Goal: Task Accomplishment & Management: Use online tool/utility

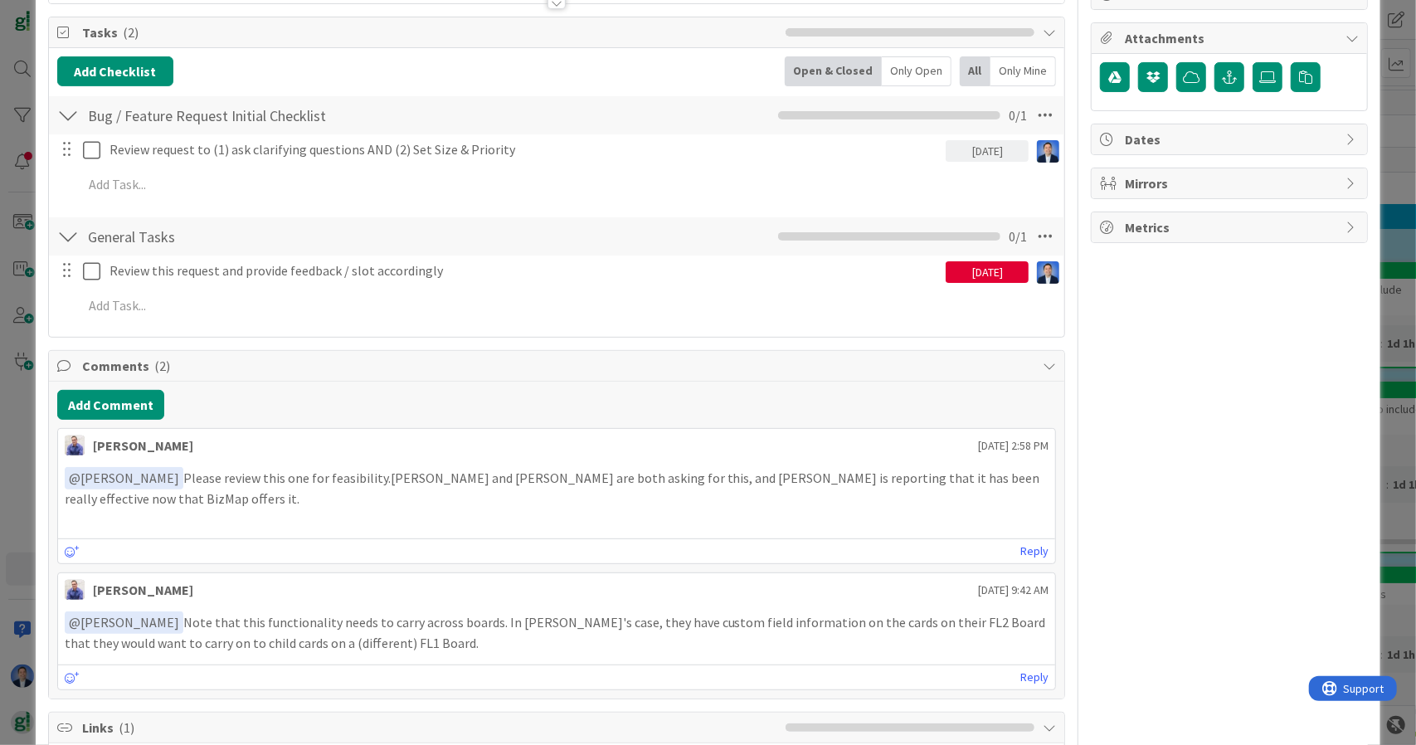
scroll to position [232, 0]
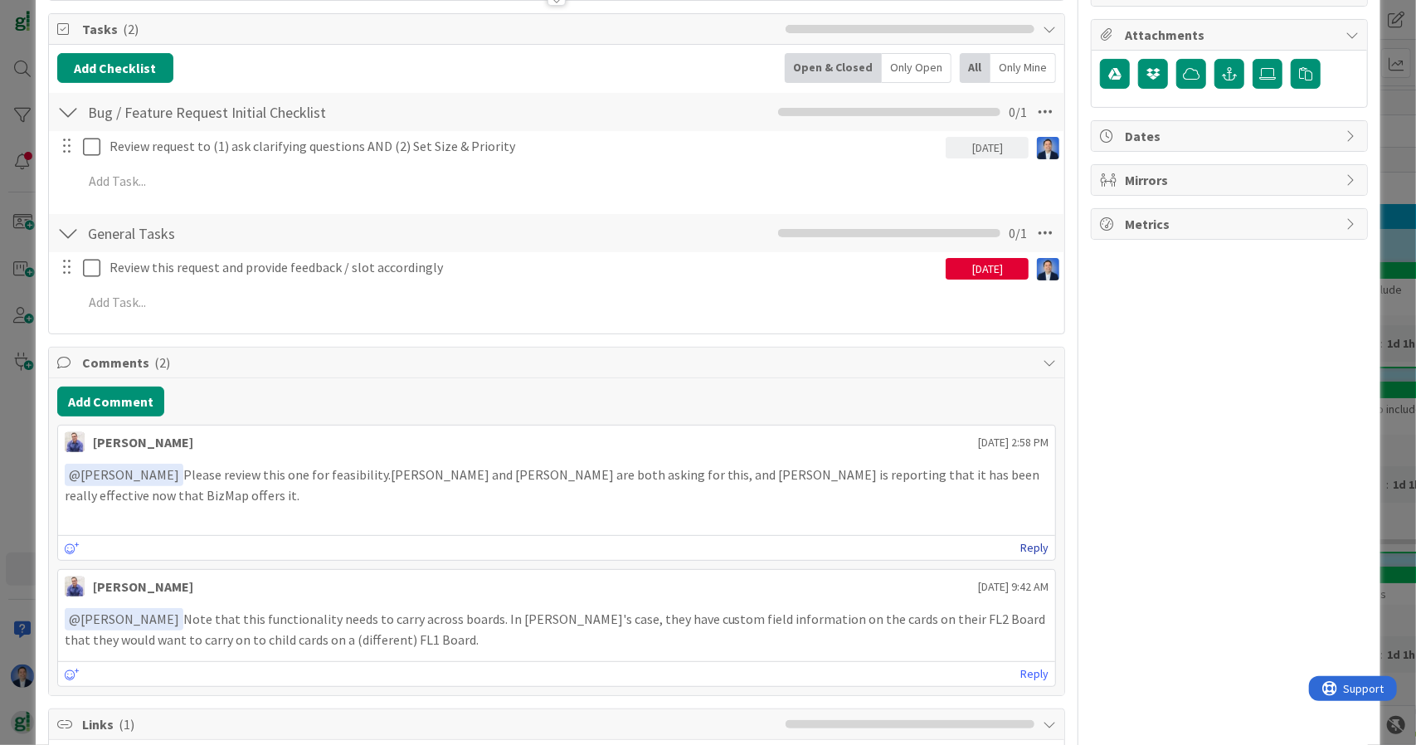
click at [1021, 543] on link "Reply" at bounding box center [1035, 548] width 28 height 21
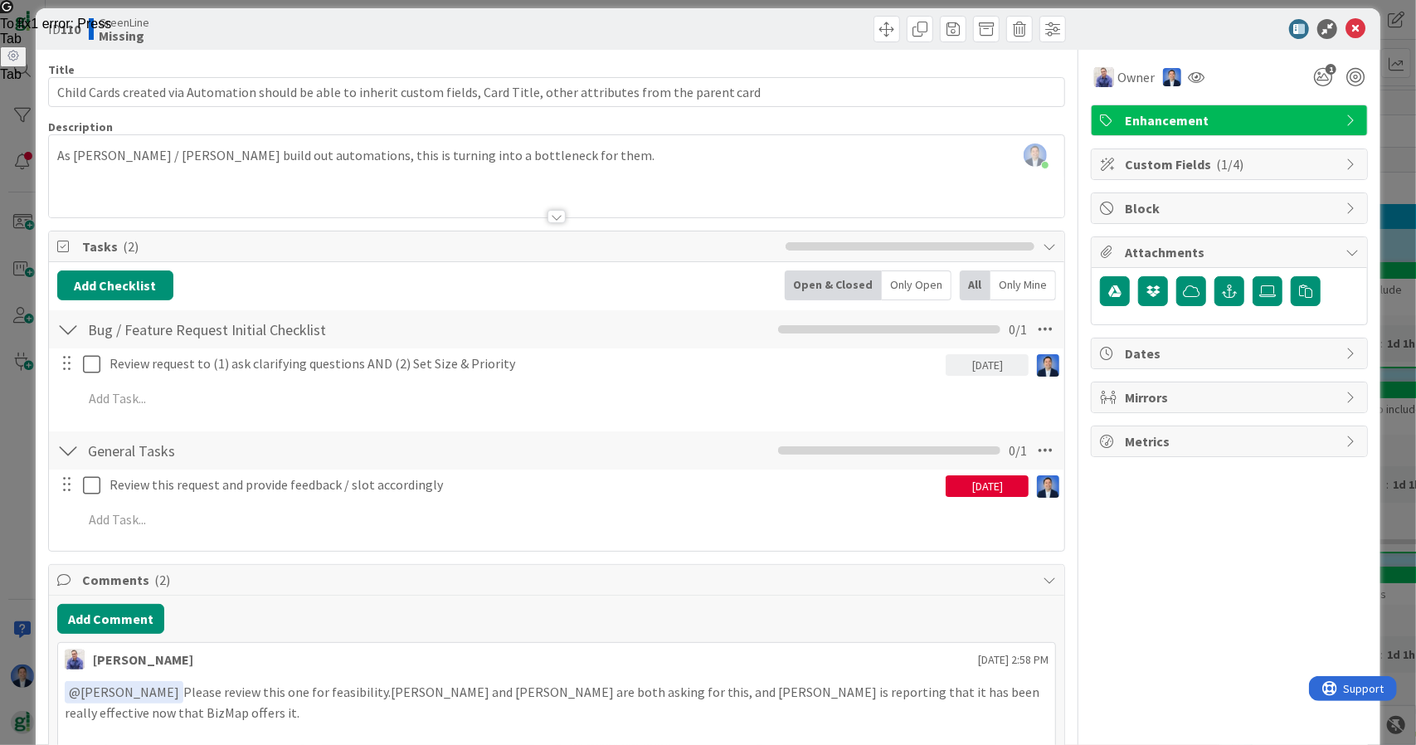
scroll to position [0, 0]
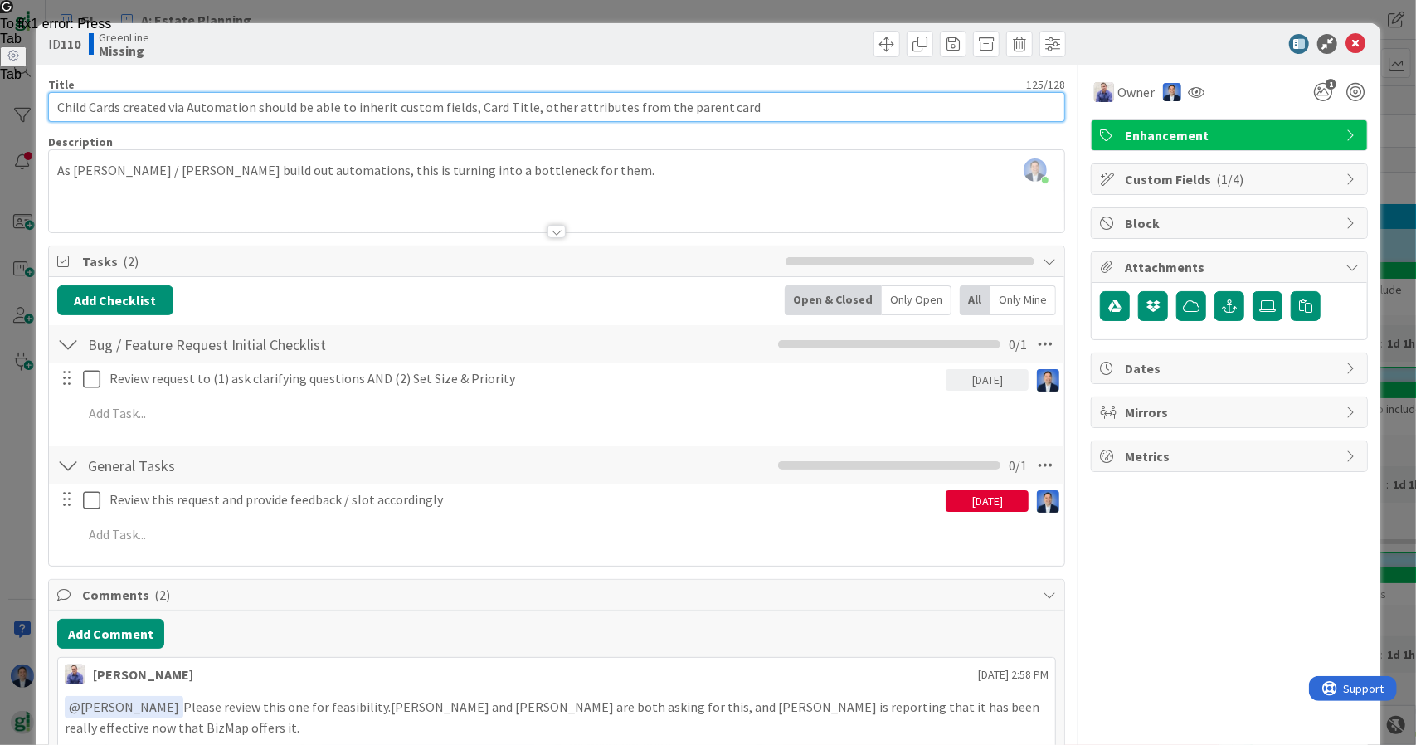
click at [402, 107] on input "Child Cards created via Automation should be able to inherit custom fields, Car…" at bounding box center [557, 107] width 1018 height 30
drag, startPoint x: 402, startPoint y: 107, endPoint x: 582, endPoint y: 109, distance: 180.9
click at [582, 109] on input "Child Cards created via Automation should be able to inherit custom fields, Car…" at bounding box center [557, 107] width 1018 height 30
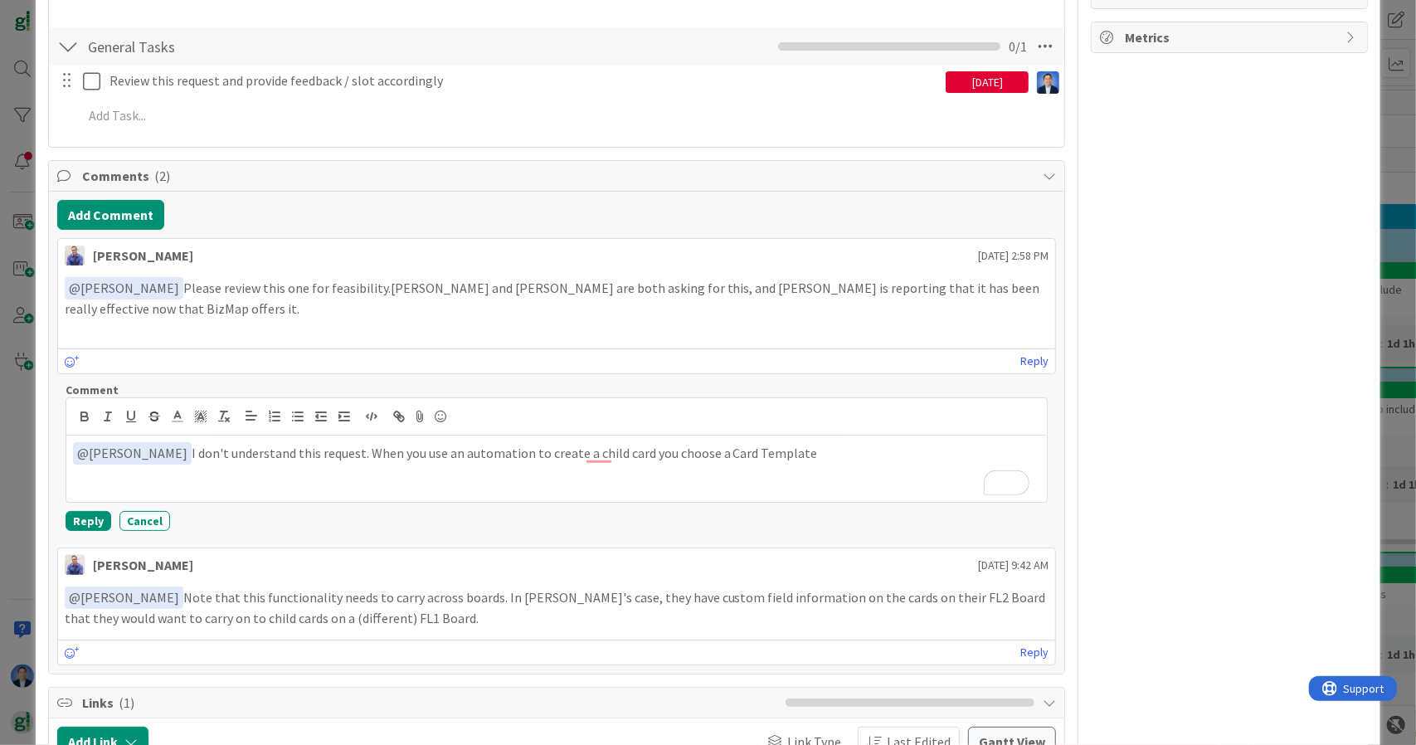
scroll to position [452, 0]
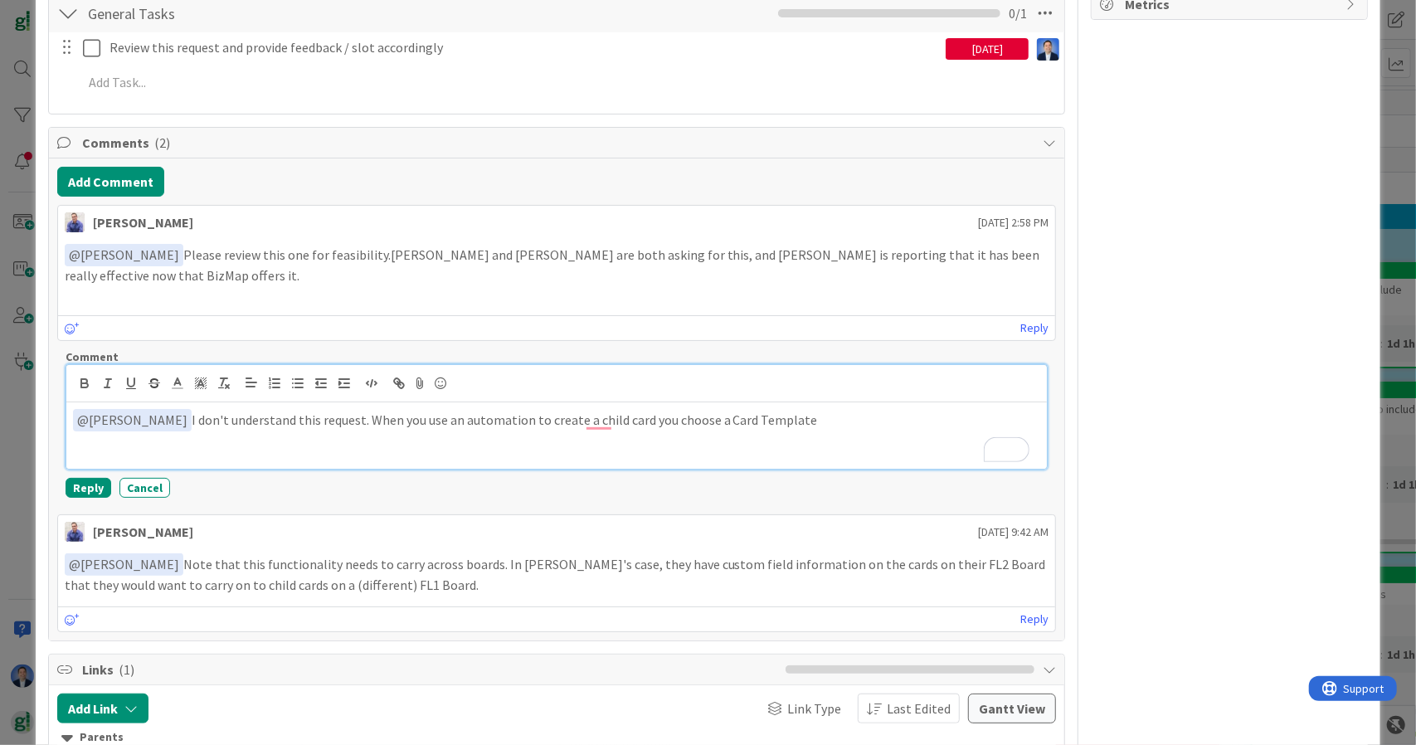
click at [796, 419] on p "﻿ @ John Grant ﻿ I don't understand this request. When you use an automation to…" at bounding box center [557, 420] width 968 height 22
click at [806, 412] on p "﻿ @ John Grant ﻿ I don't understand this request. When you use an automation to…" at bounding box center [557, 420] width 968 height 22
click at [735, 430] on p "﻿ @ John Grant ﻿ I don't understand this request. When you use an automation to…" at bounding box center [557, 429] width 968 height 41
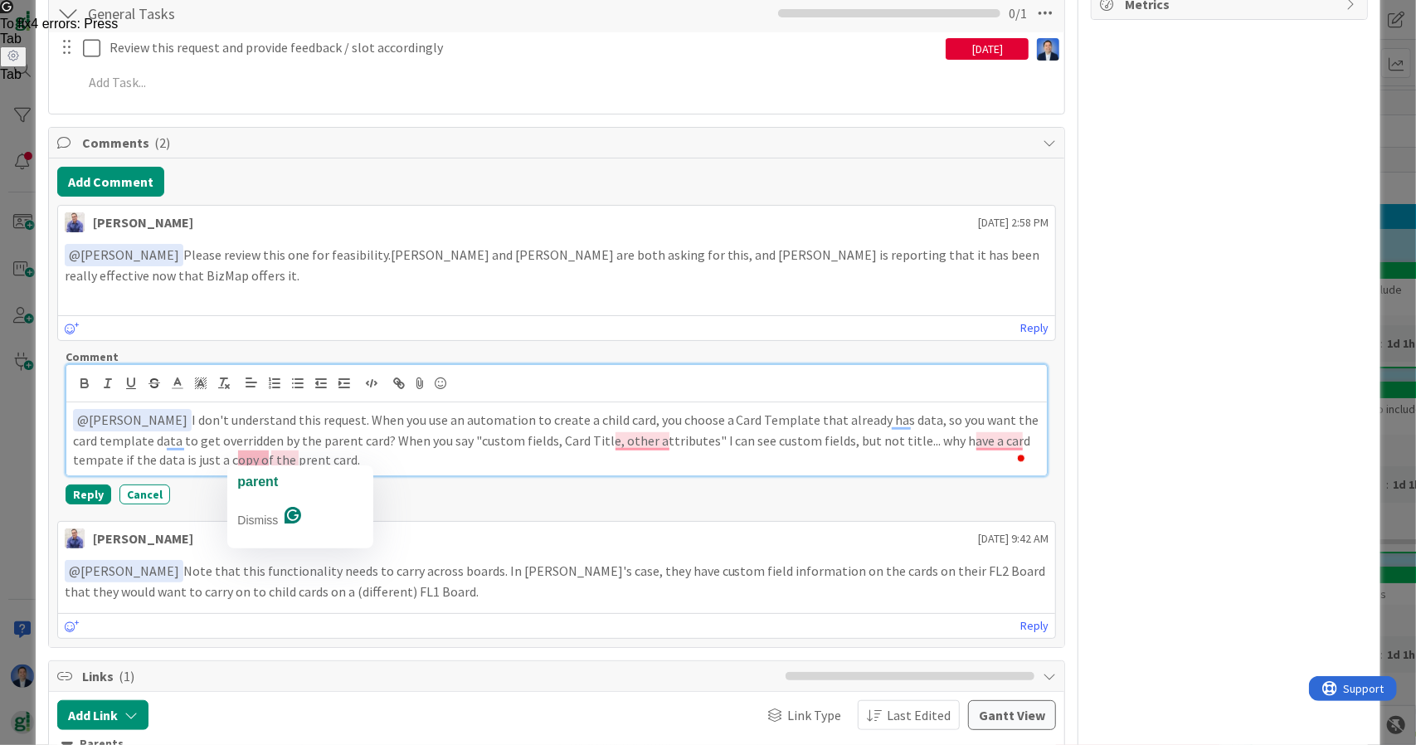
click at [246, 460] on p "﻿ @ John Grant ﻿ I don't understand this request. When you use an automation to…" at bounding box center [557, 439] width 968 height 60
click at [348, 451] on p "﻿ @ John Grant ﻿ I don't understand this request. When you use an automation to…" at bounding box center [557, 439] width 968 height 60
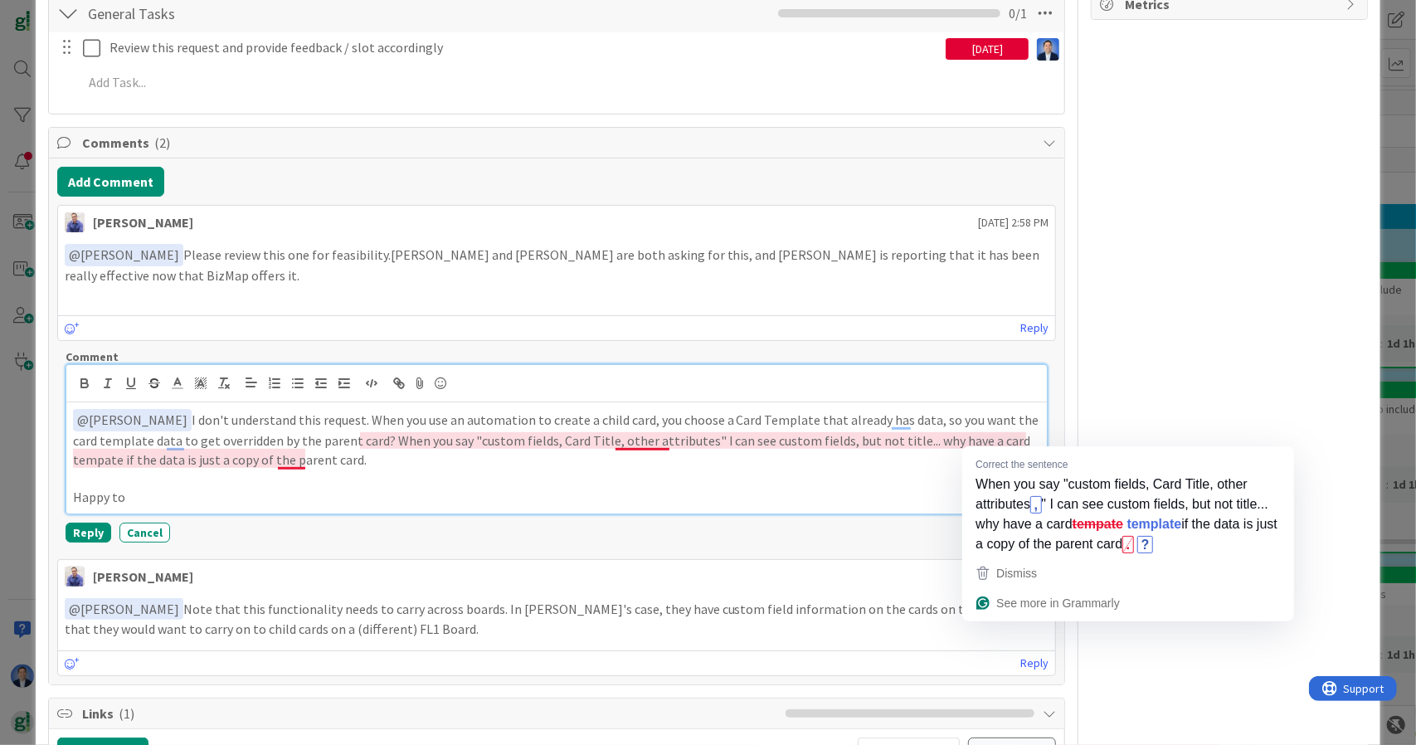
click at [1002, 435] on p "﻿ @ John Grant ﻿ I don't understand this request. When you use an automation to…" at bounding box center [557, 439] width 968 height 60
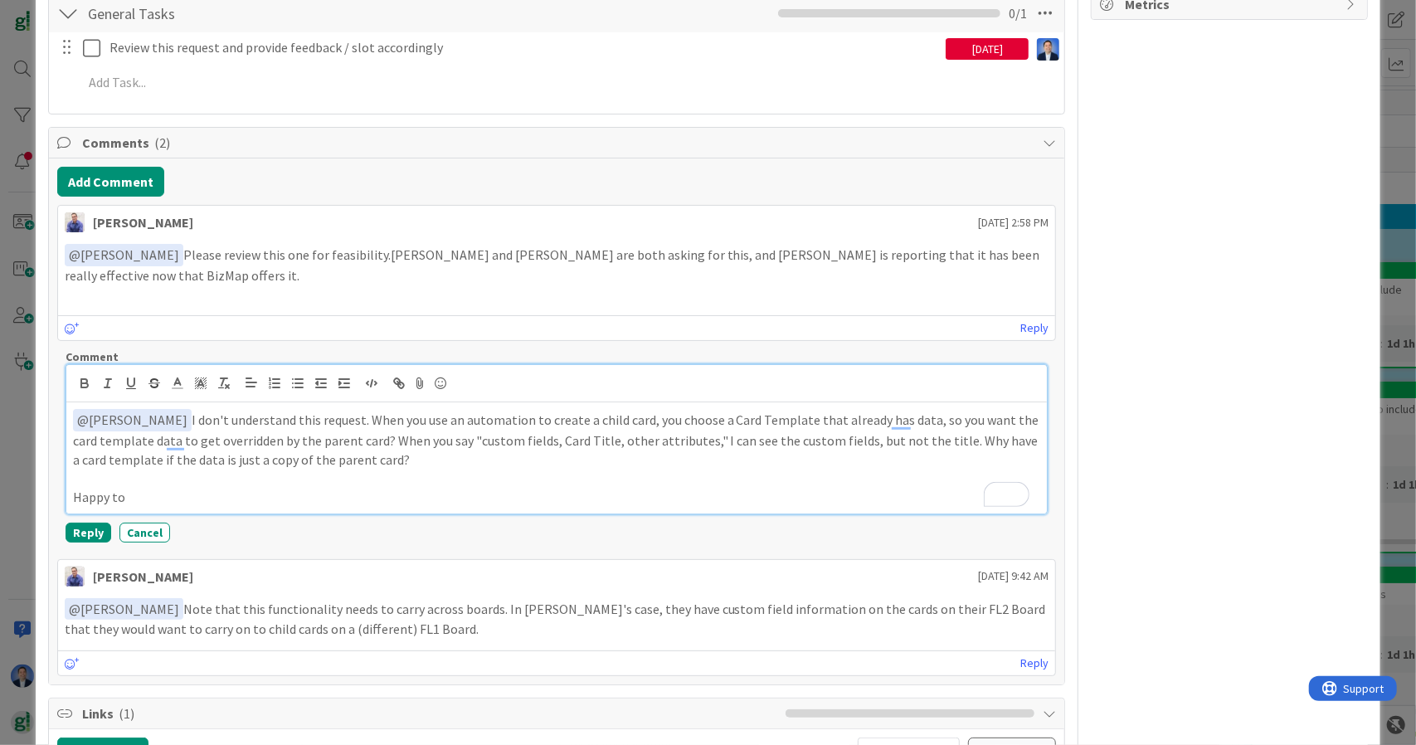
click at [201, 492] on p "Happy to" at bounding box center [557, 497] width 968 height 19
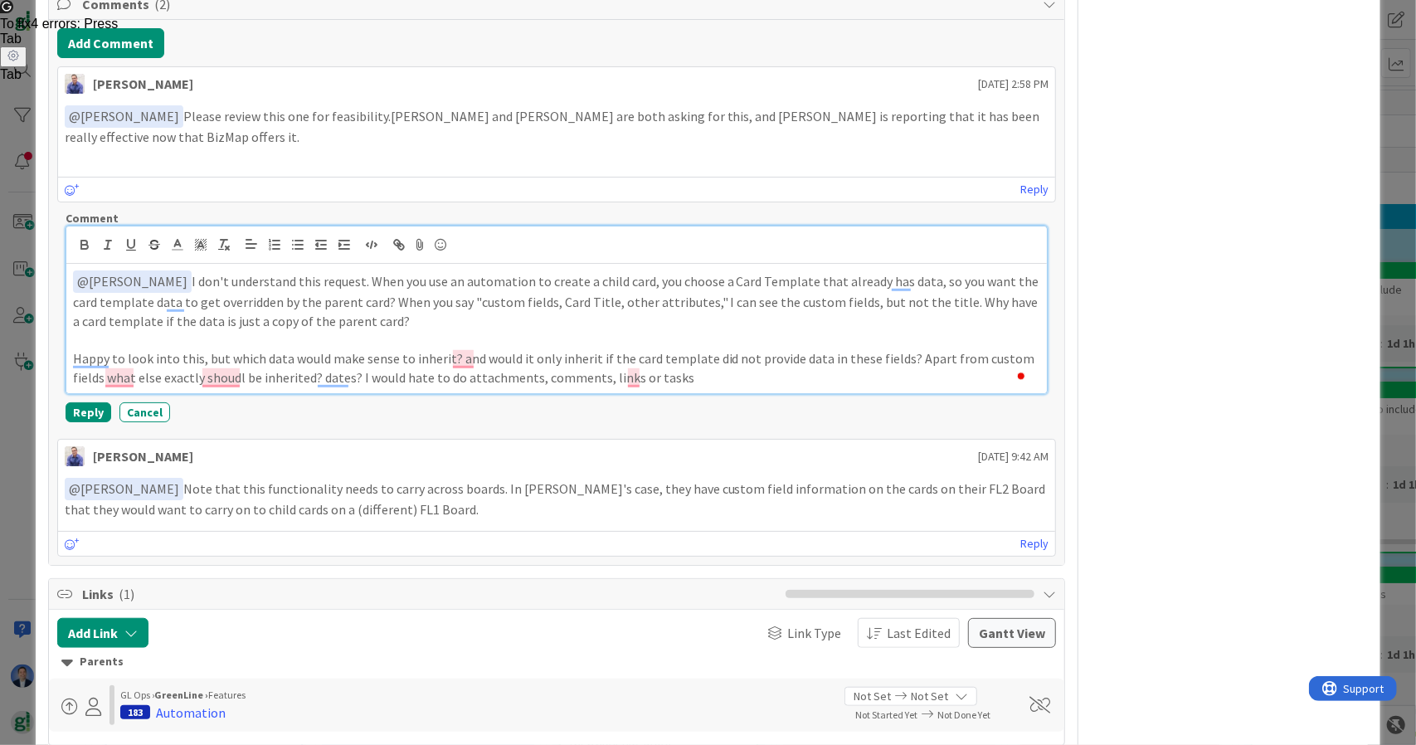
scroll to position [594, 0]
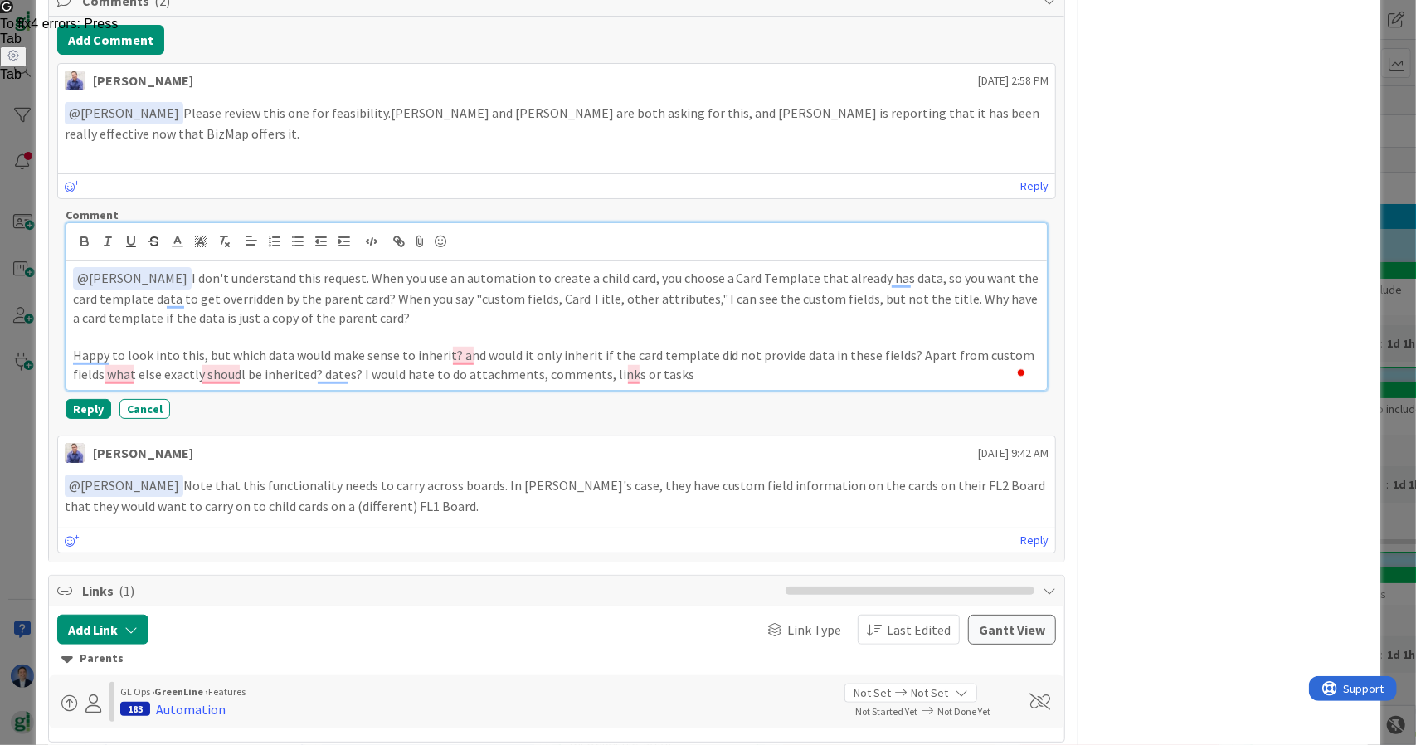
click at [692, 363] on p "Happy to look into this, but which data would make sense to inherit? and would …" at bounding box center [557, 364] width 968 height 37
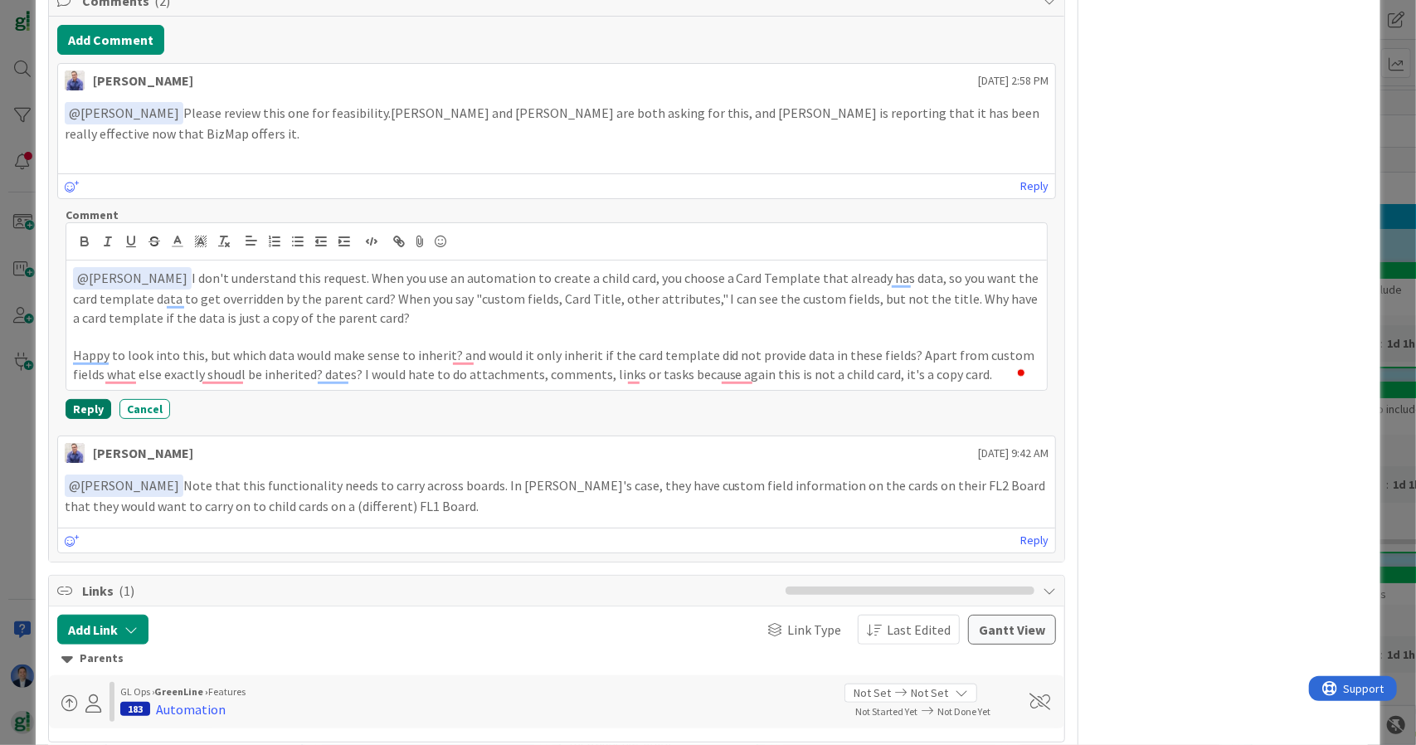
click at [81, 408] on button "Reply" at bounding box center [89, 409] width 46 height 20
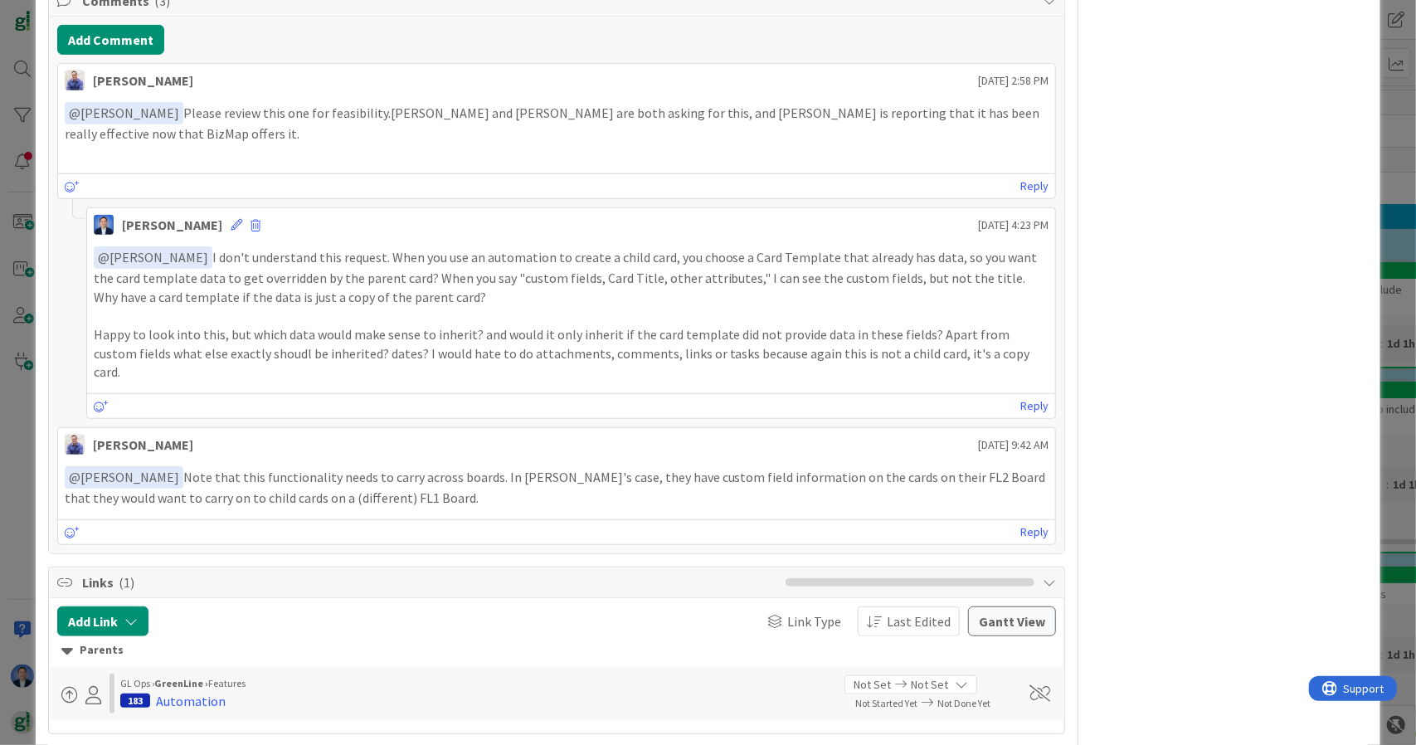
scroll to position [0, 0]
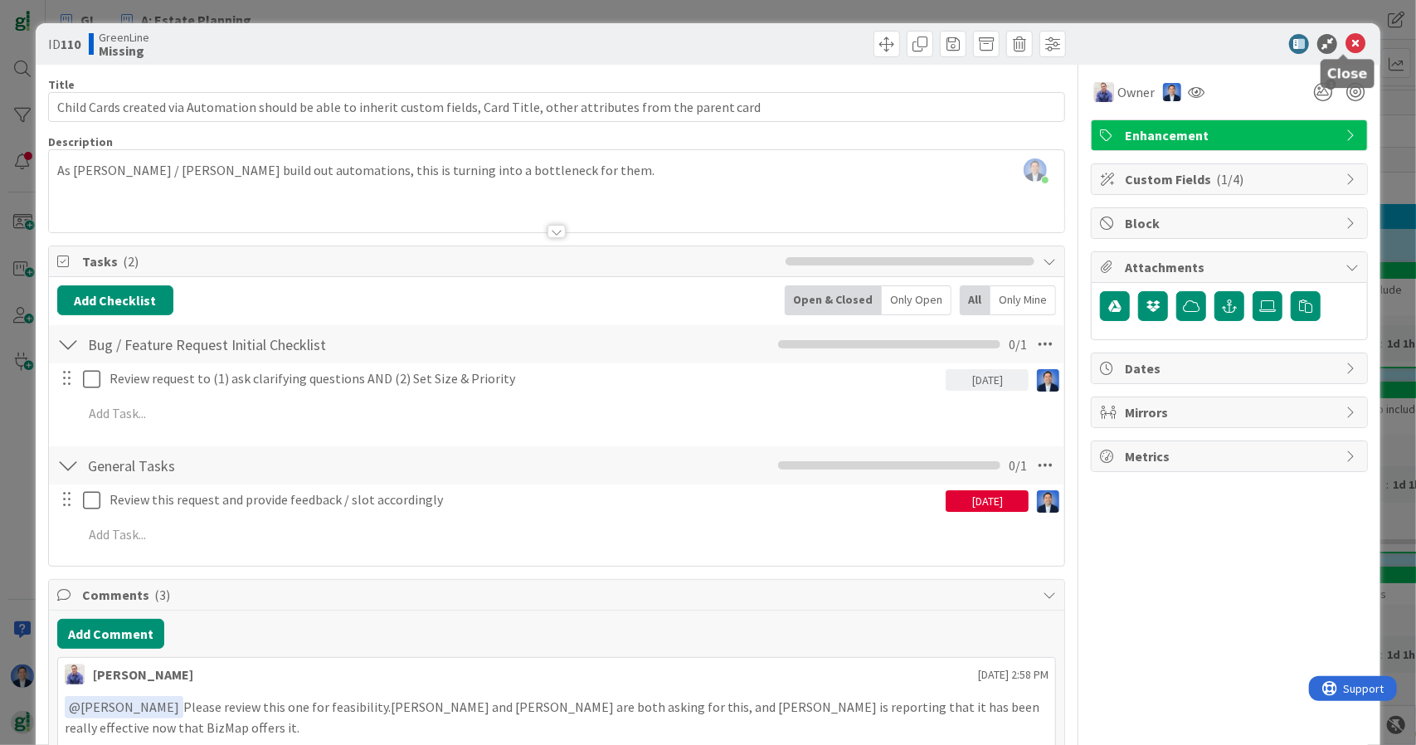
click at [1349, 39] on icon at bounding box center [1356, 44] width 20 height 20
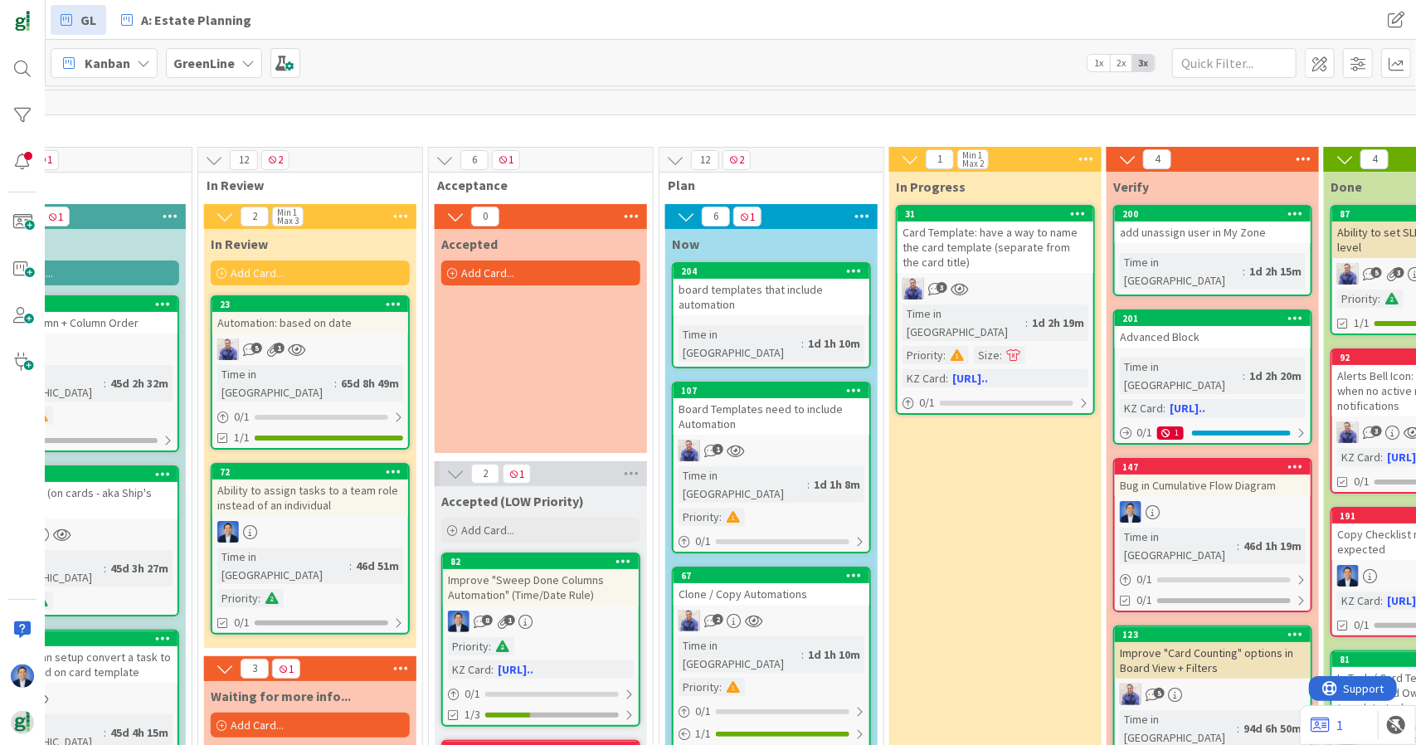
scroll to position [0, 580]
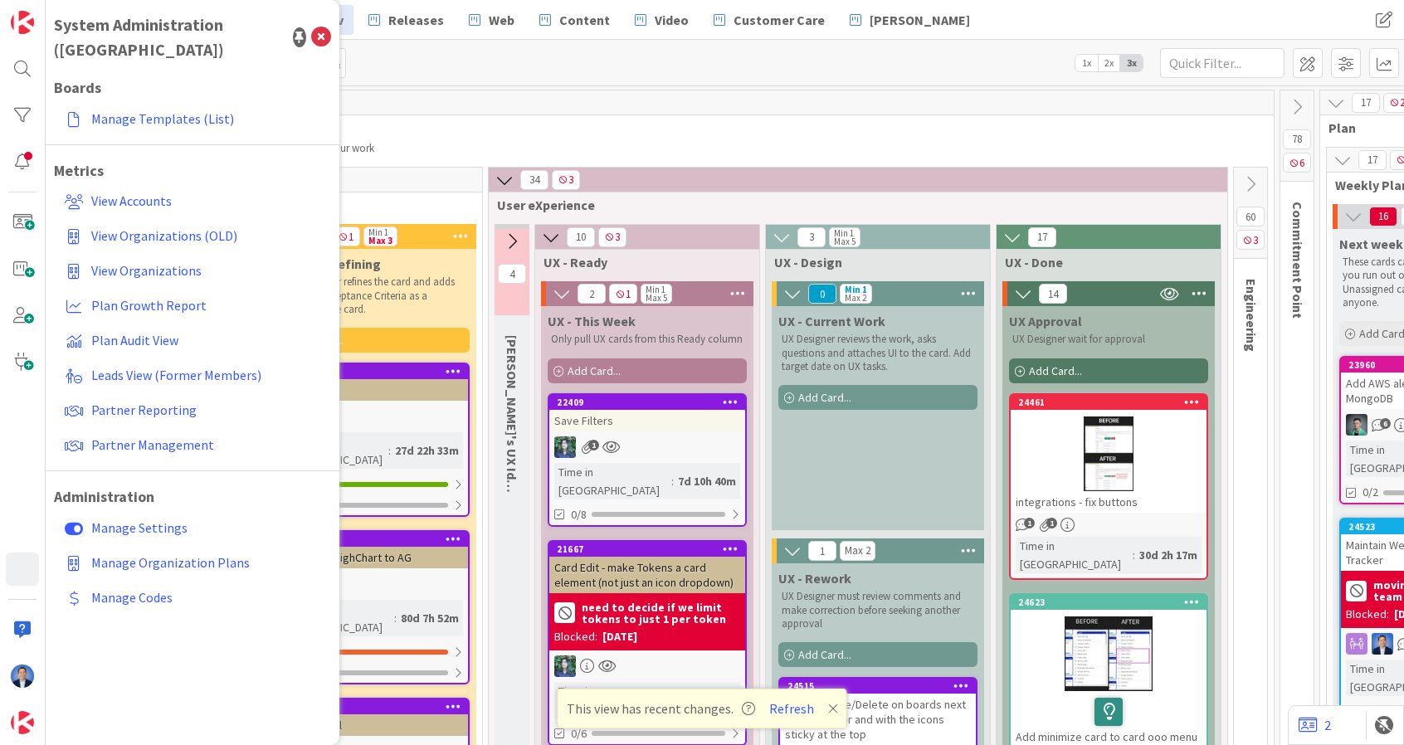
click at [551, 80] on div "Kanban App Development 1x 2x 3x" at bounding box center [725, 63] width 1358 height 46
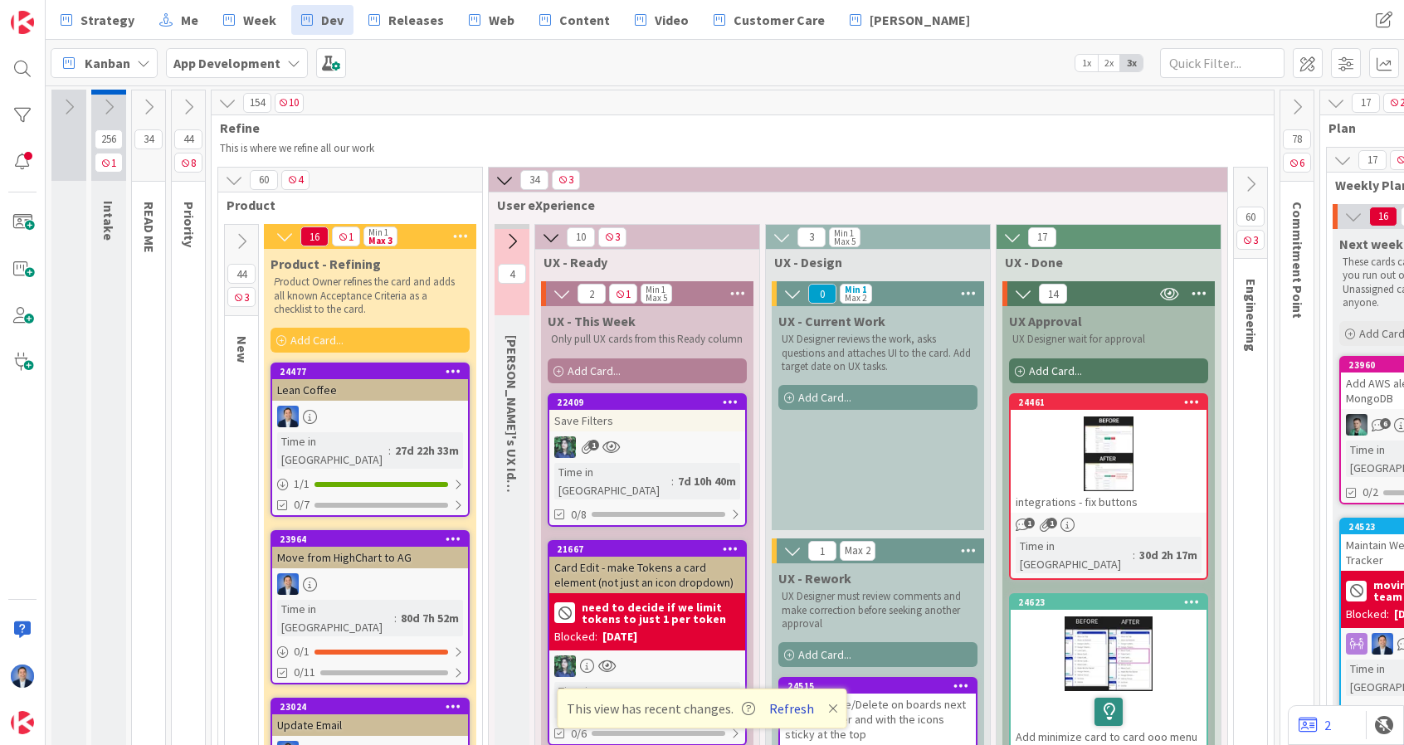
click at [787, 708] on button "Refresh" at bounding box center [791, 709] width 56 height 22
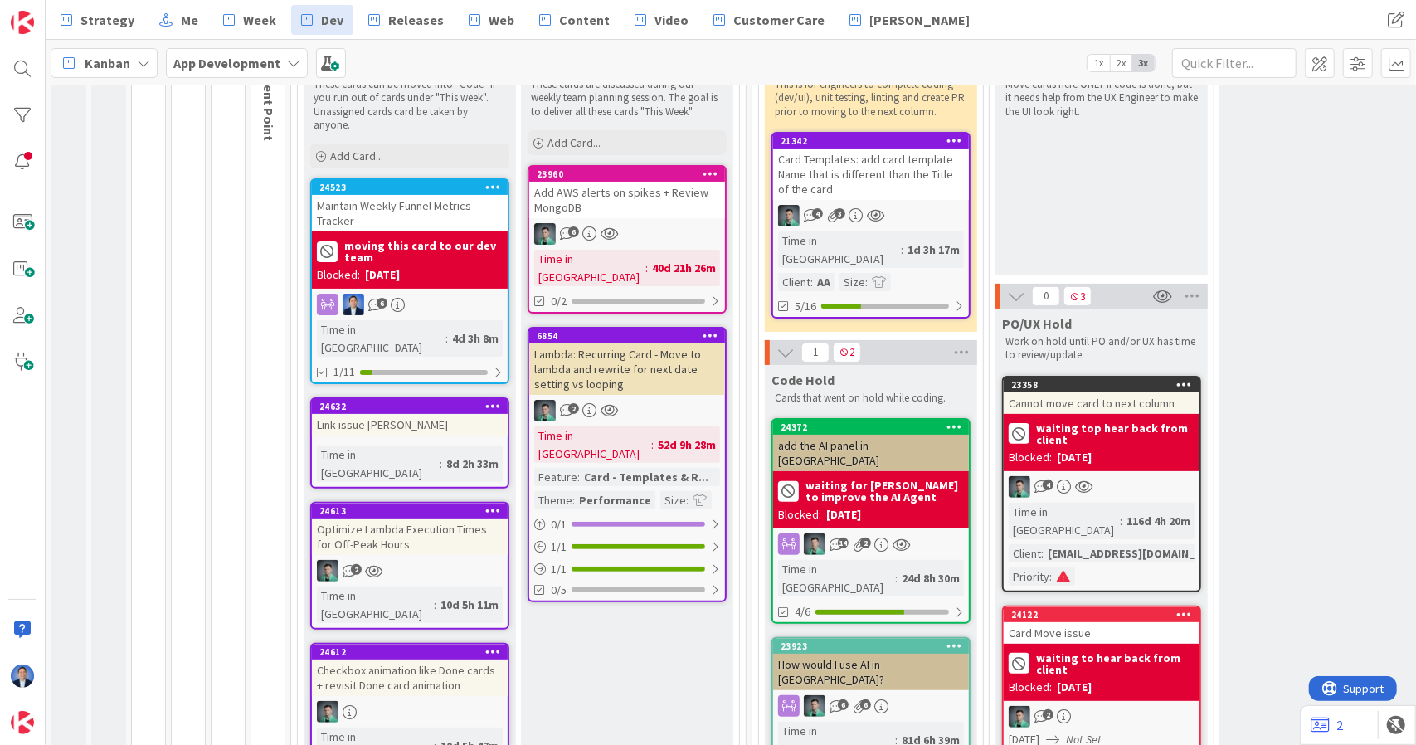
scroll to position [194, 0]
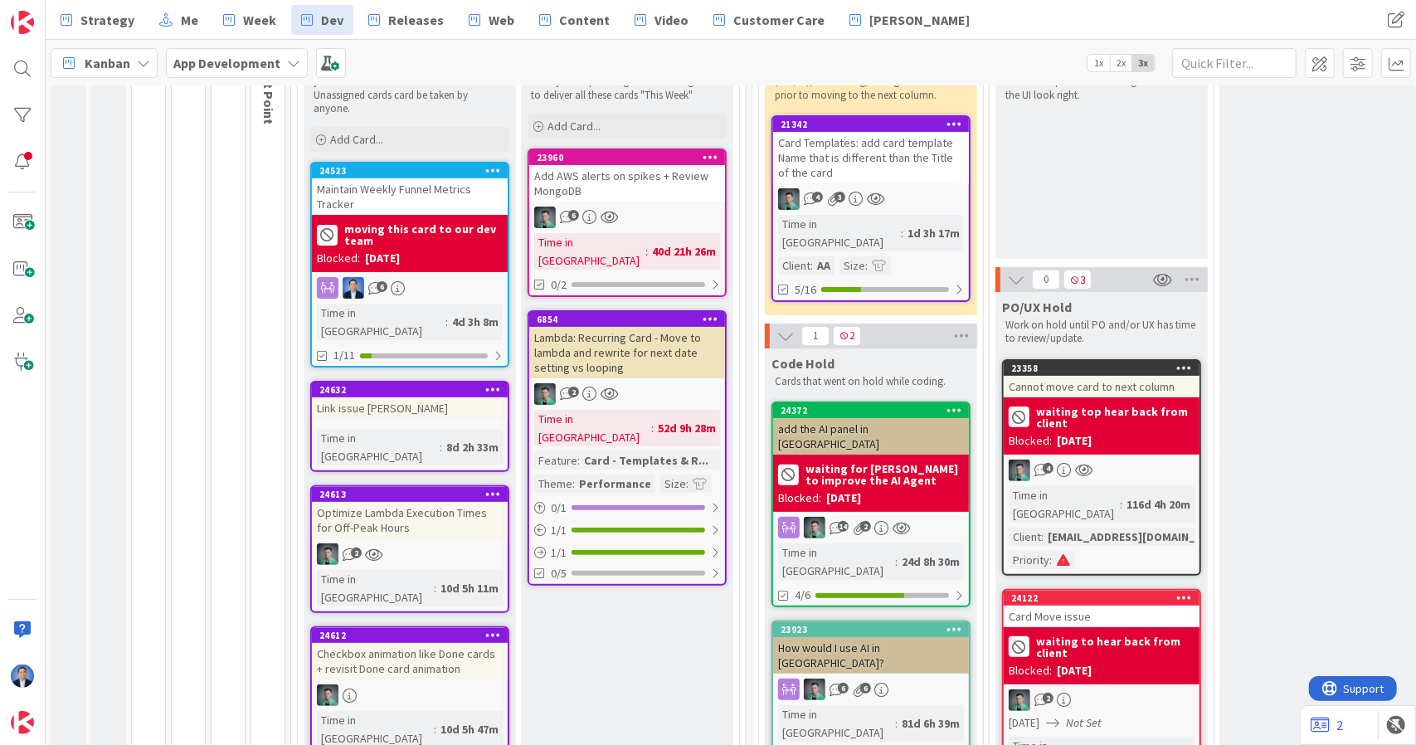
click at [494, 383] on icon at bounding box center [493, 389] width 16 height 12
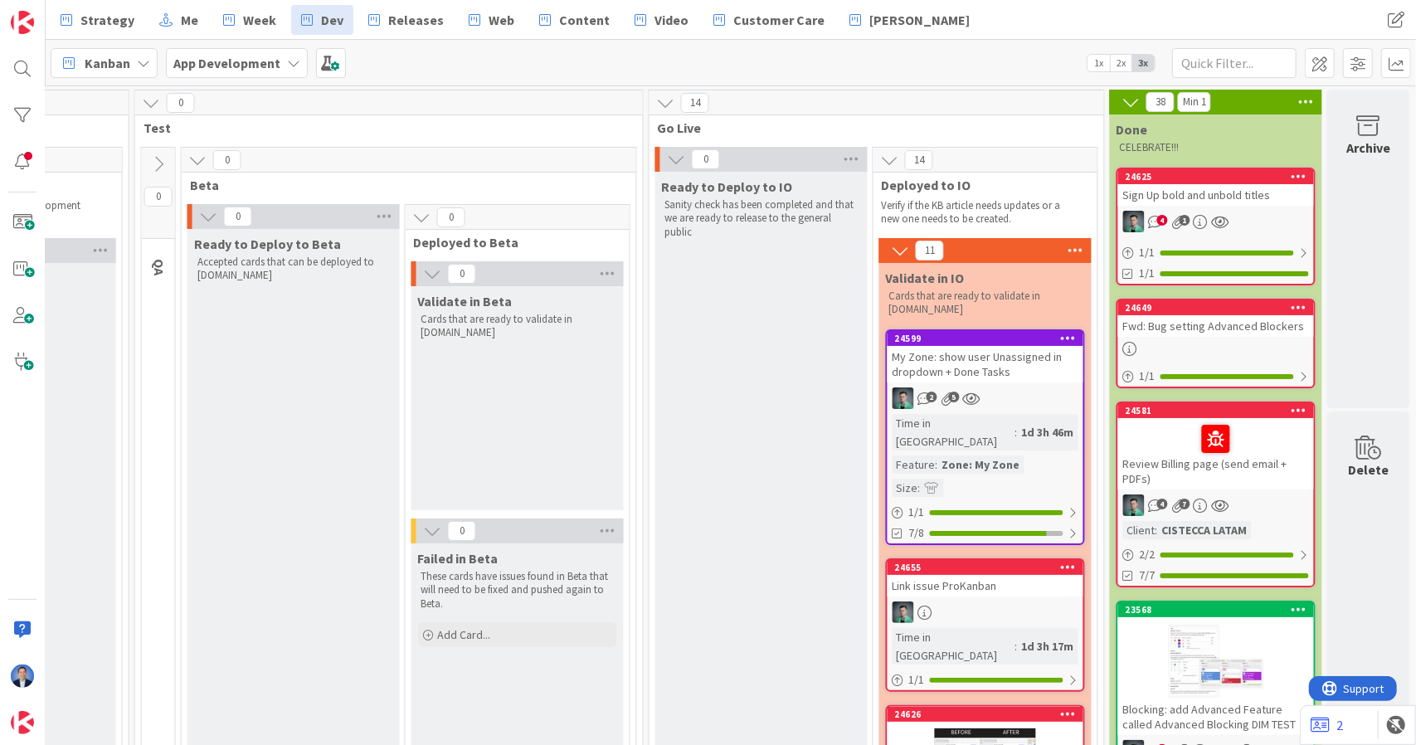
scroll to position [0, 1763]
click at [330, 64] on span at bounding box center [331, 63] width 30 height 30
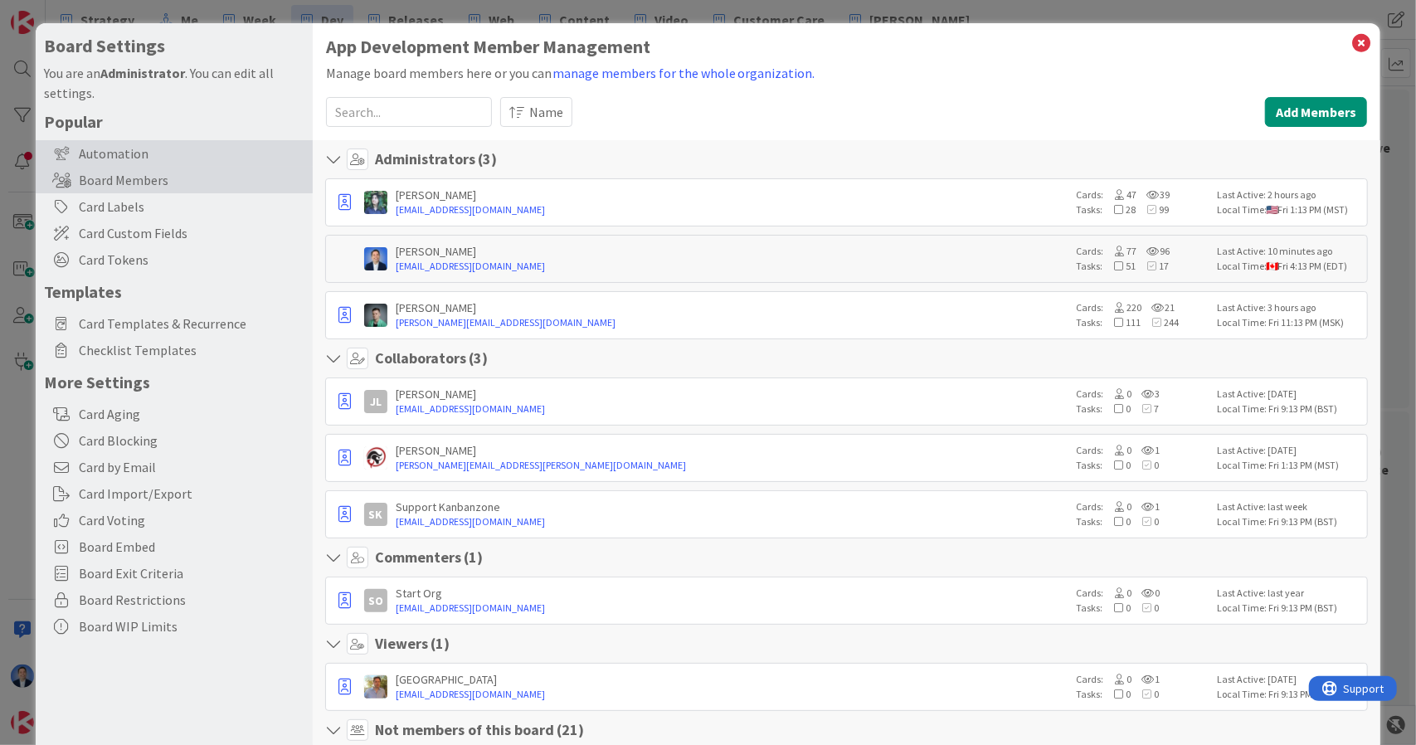
click at [127, 156] on div "Automation" at bounding box center [174, 153] width 277 height 27
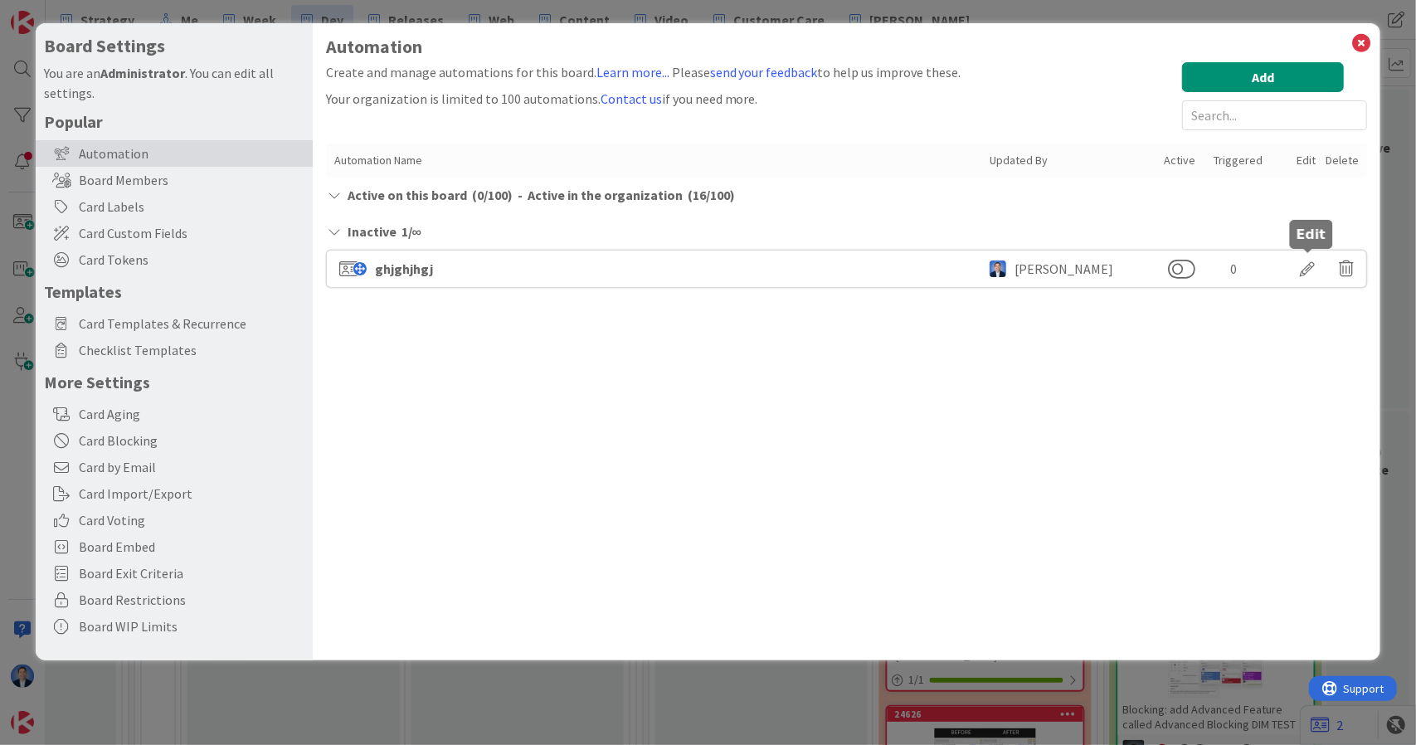
click at [1304, 273] on div at bounding box center [1307, 269] width 46 height 28
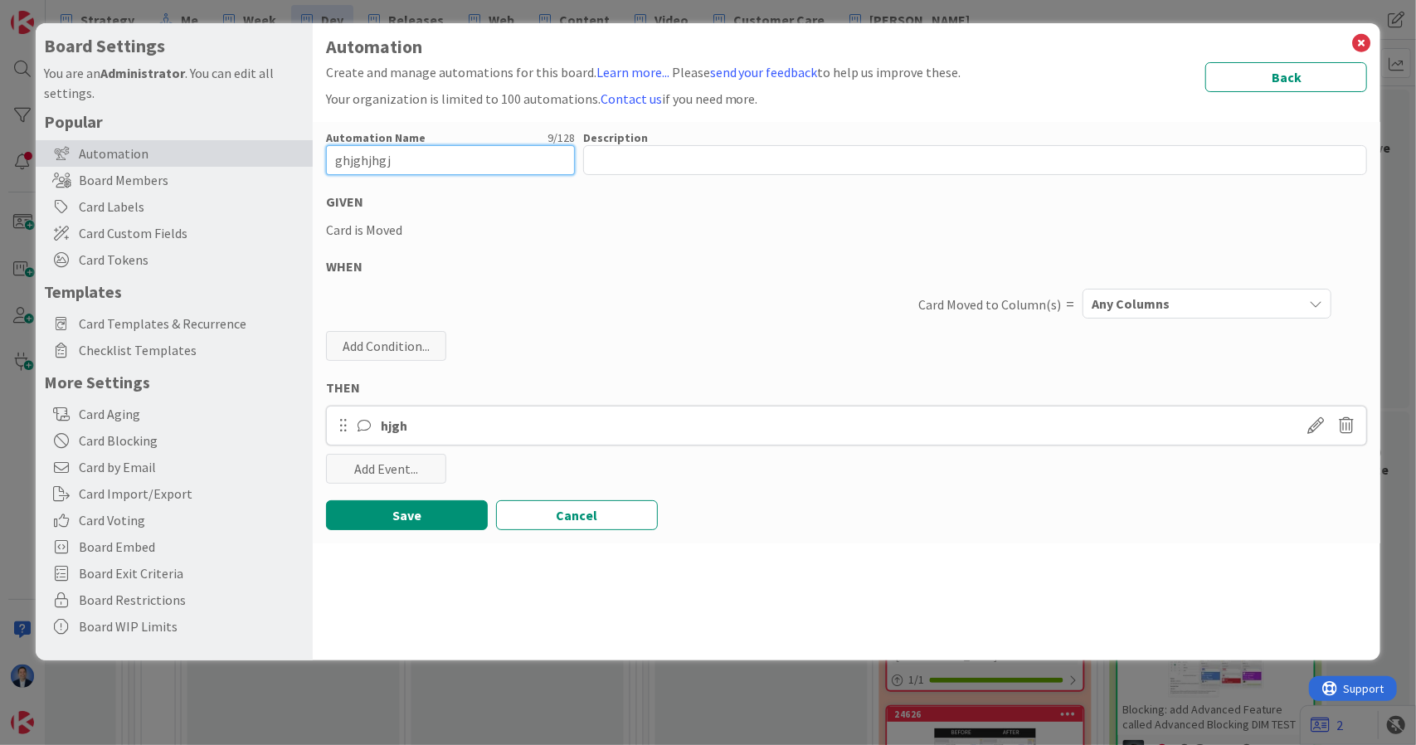
click at [417, 157] on input "ghjghjhgj" at bounding box center [450, 160] width 249 height 30
type input "child card"
click at [1138, 291] on div "Any Columns" at bounding box center [1195, 303] width 215 height 27
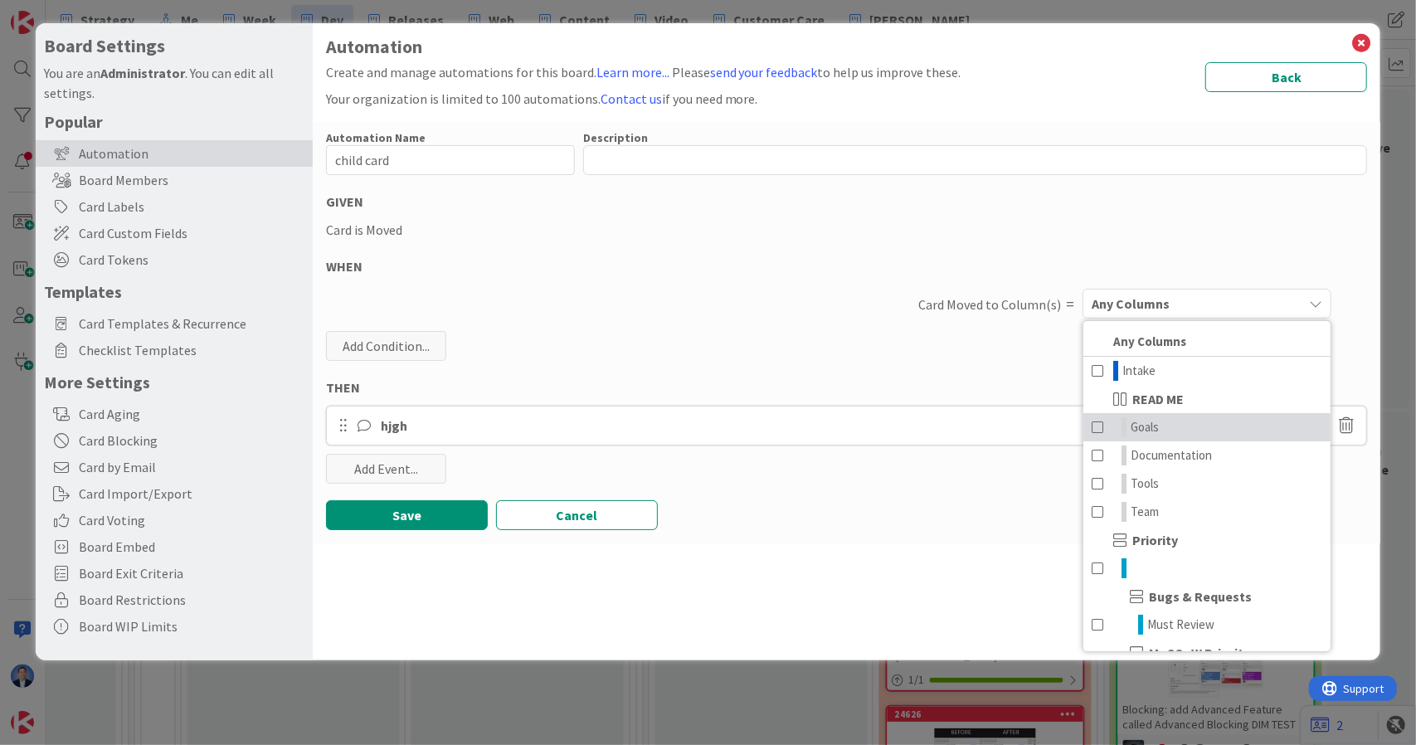
click at [1185, 426] on link "Goals" at bounding box center [1207, 427] width 247 height 28
click at [810, 530] on div "Automation Name 10 / 128 child card Description 0 / 256 GIVEN Card is Moved WHE…" at bounding box center [847, 332] width 1069 height 421
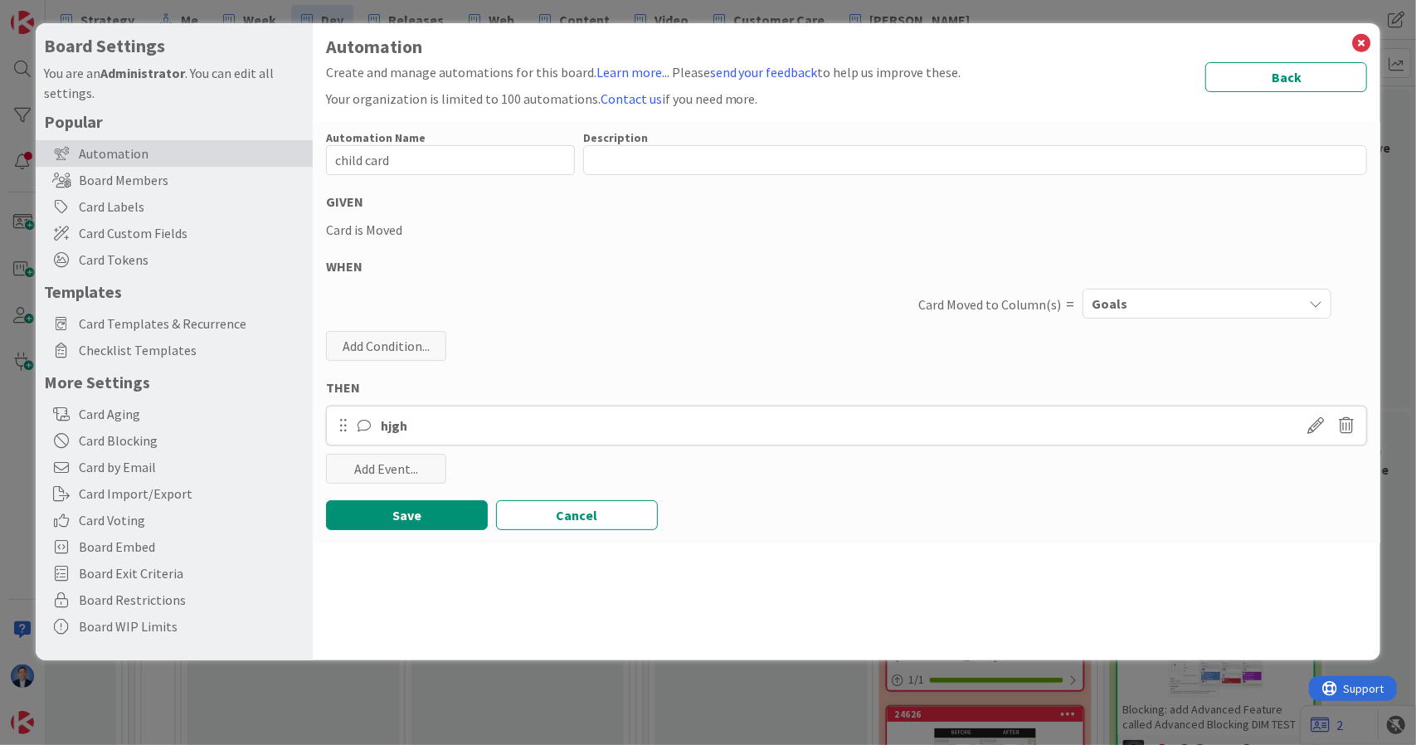
click at [480, 421] on div "hjgh" at bounding box center [847, 426] width 1042 height 40
click at [1342, 429] on icon at bounding box center [1346, 426] width 15 height 28
click at [1195, 490] on button "Delete" at bounding box center [1186, 490] width 62 height 30
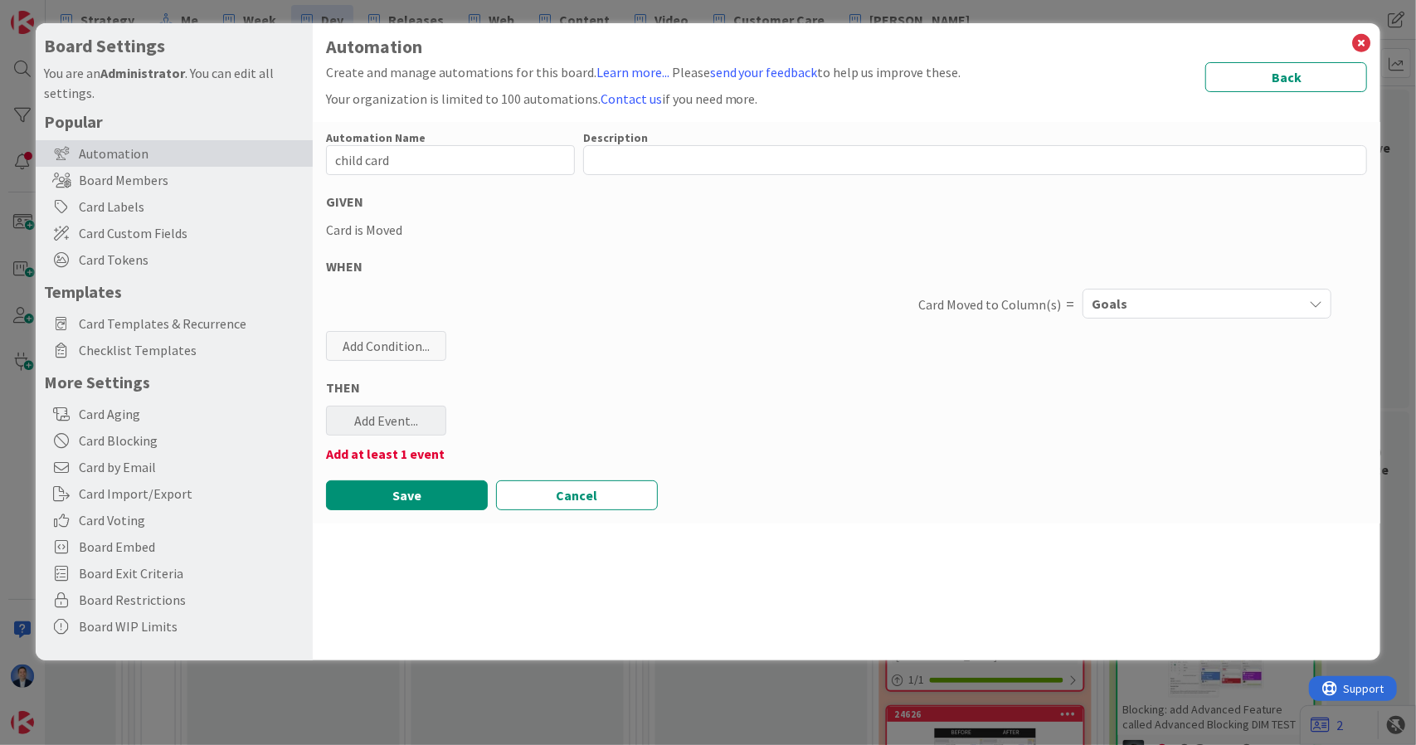
click at [370, 432] on div "Add Event..." at bounding box center [386, 421] width 120 height 30
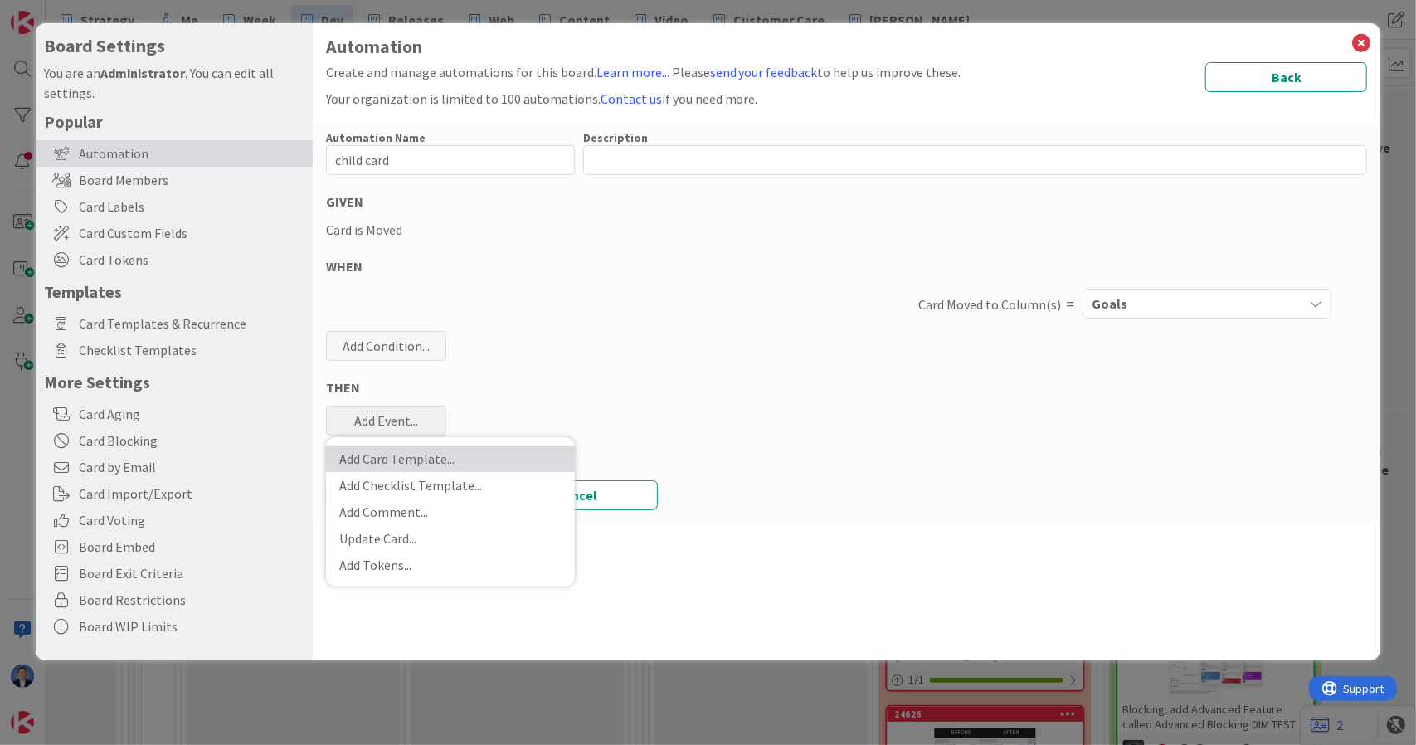
click at [412, 465] on link "Add Card Template ..." at bounding box center [450, 459] width 249 height 27
click at [451, 557] on span "Select..." at bounding box center [434, 555] width 183 height 22
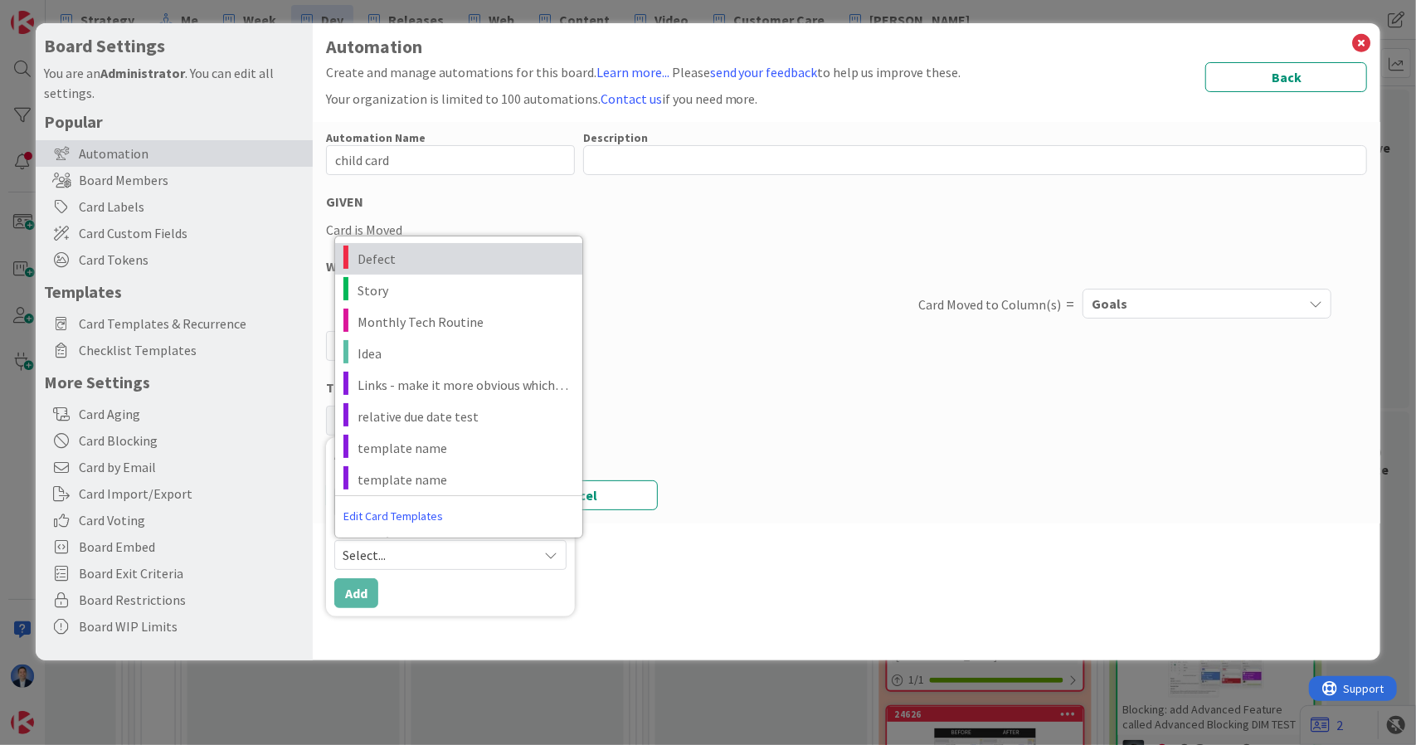
click at [475, 246] on link "Defect" at bounding box center [458, 259] width 247 height 32
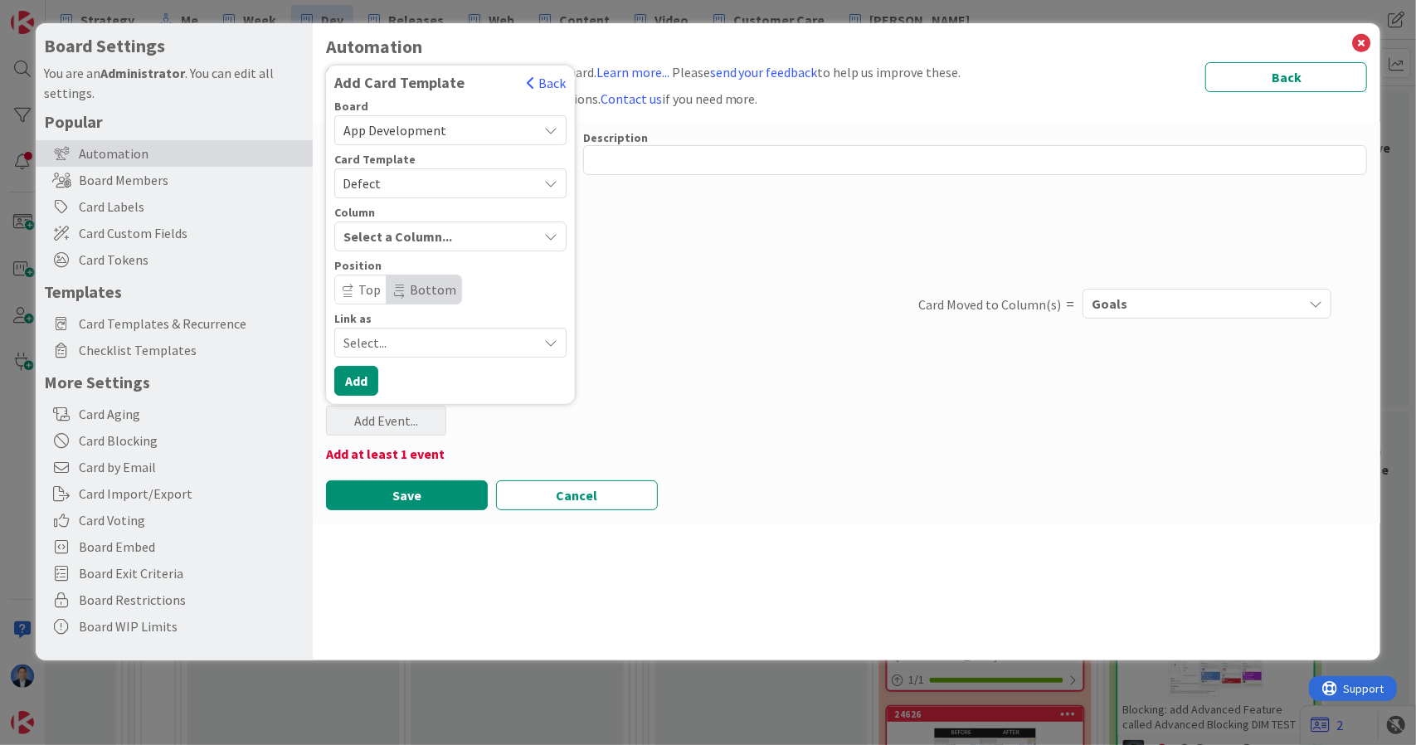
scroll to position [0, 0]
click at [483, 343] on span "Select..." at bounding box center [436, 342] width 186 height 23
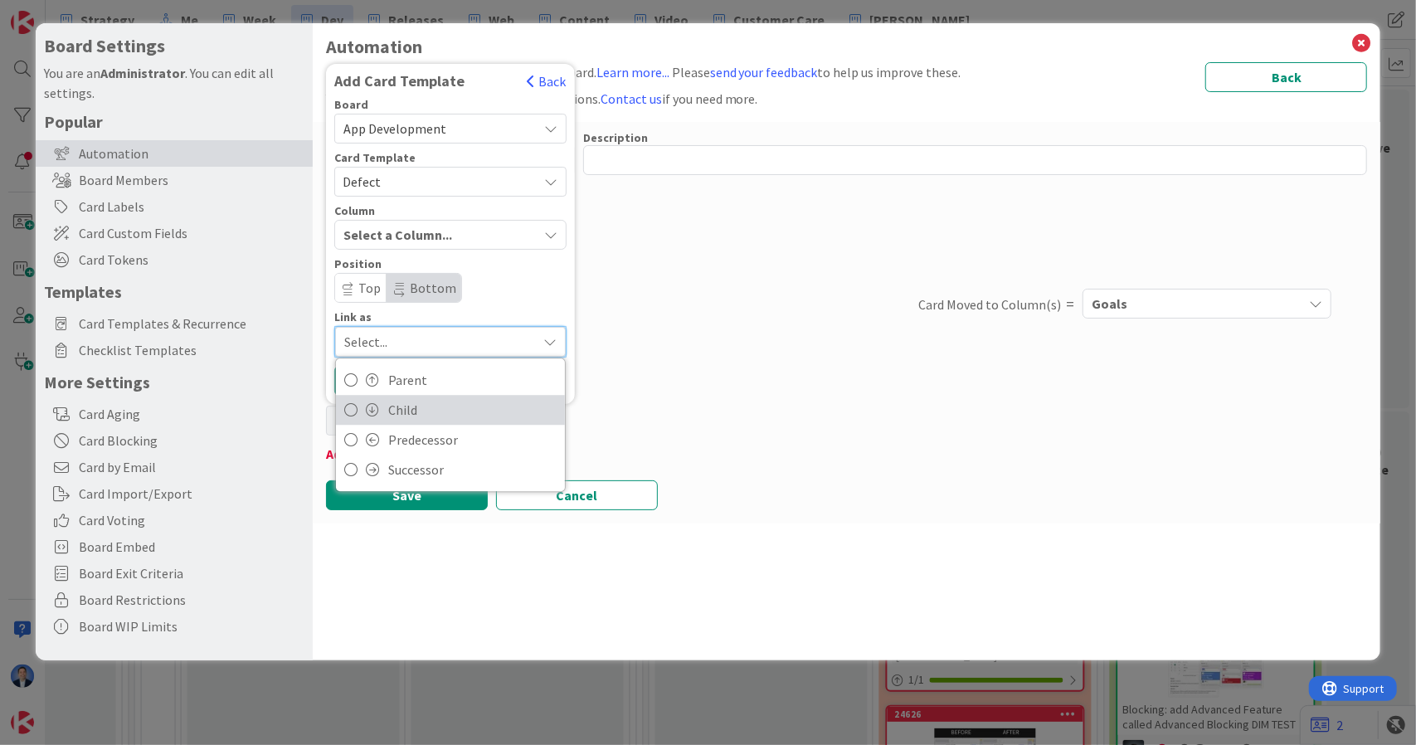
click at [463, 406] on span "Child" at bounding box center [472, 409] width 168 height 25
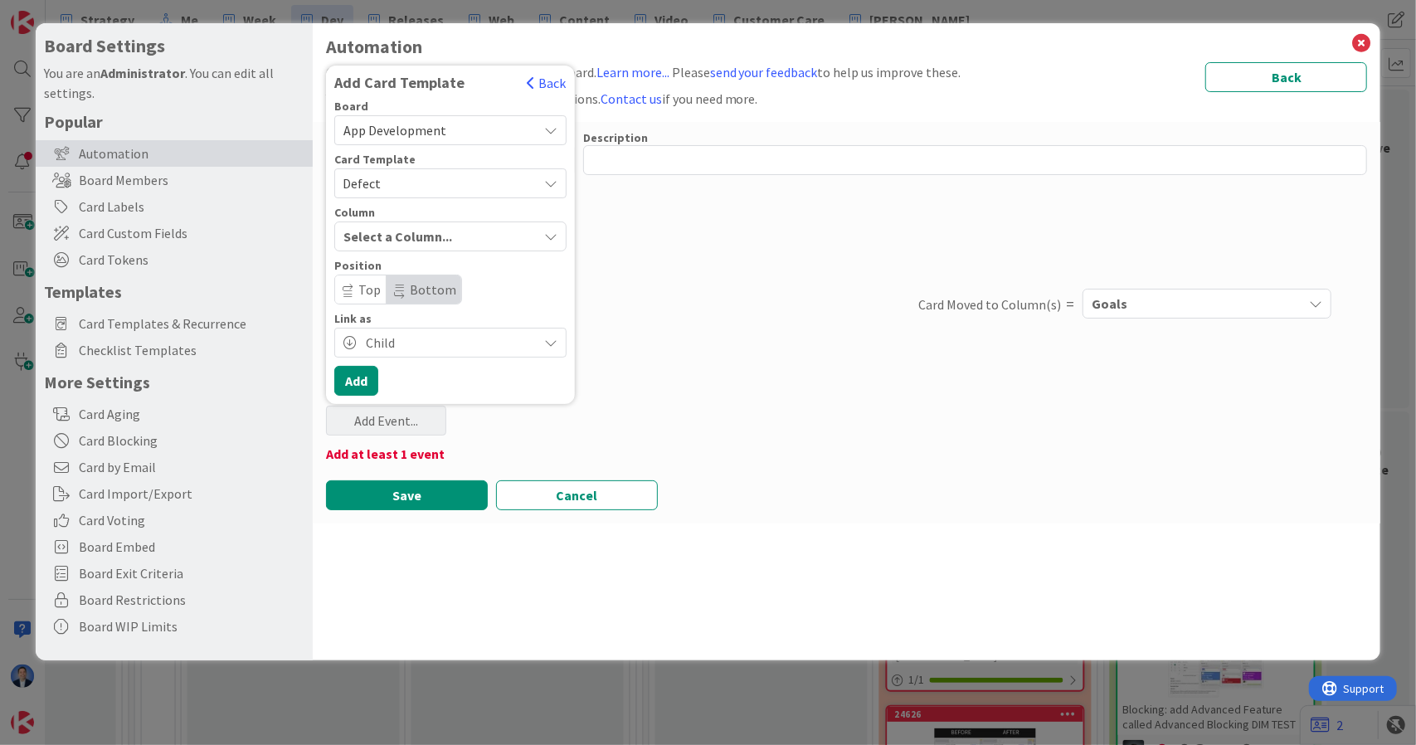
click at [468, 236] on div "Select a Column..." at bounding box center [438, 236] width 198 height 27
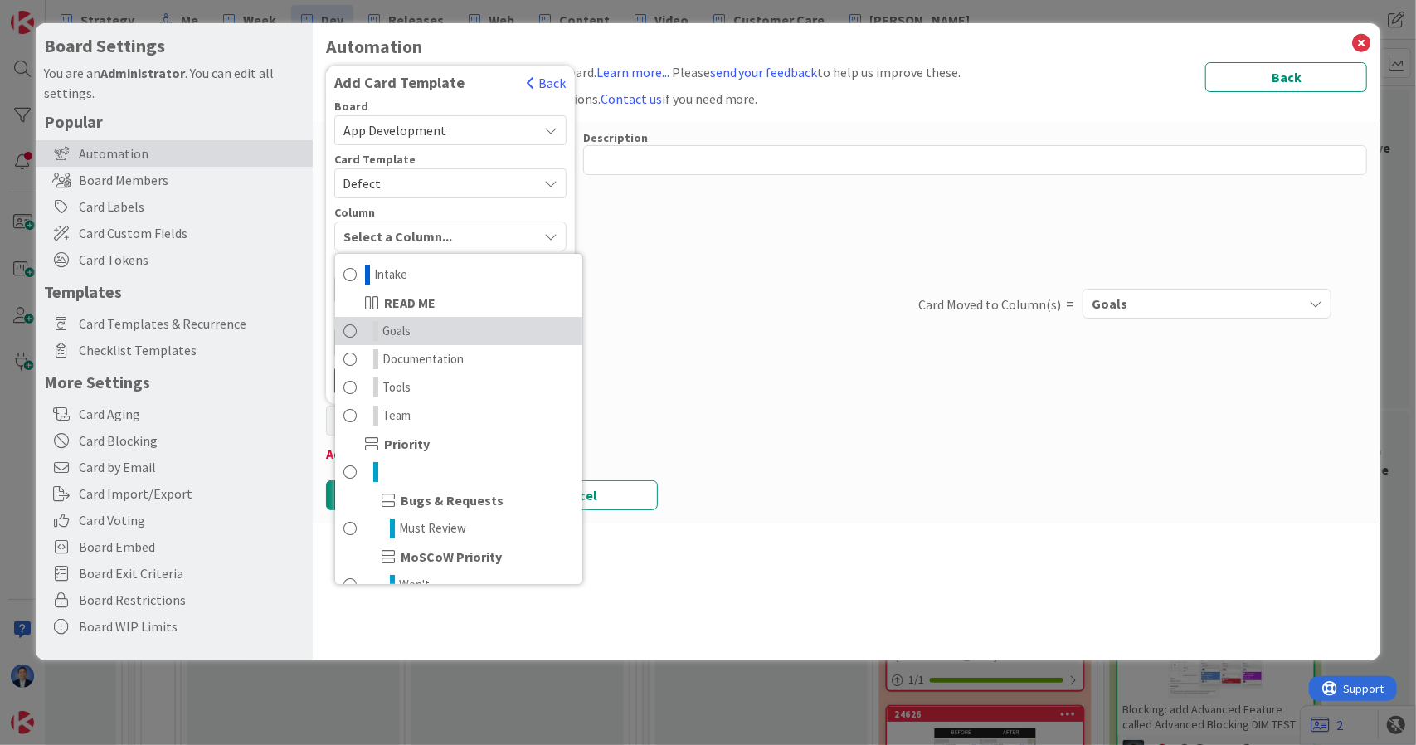
click at [451, 329] on link "Goals" at bounding box center [458, 331] width 247 height 28
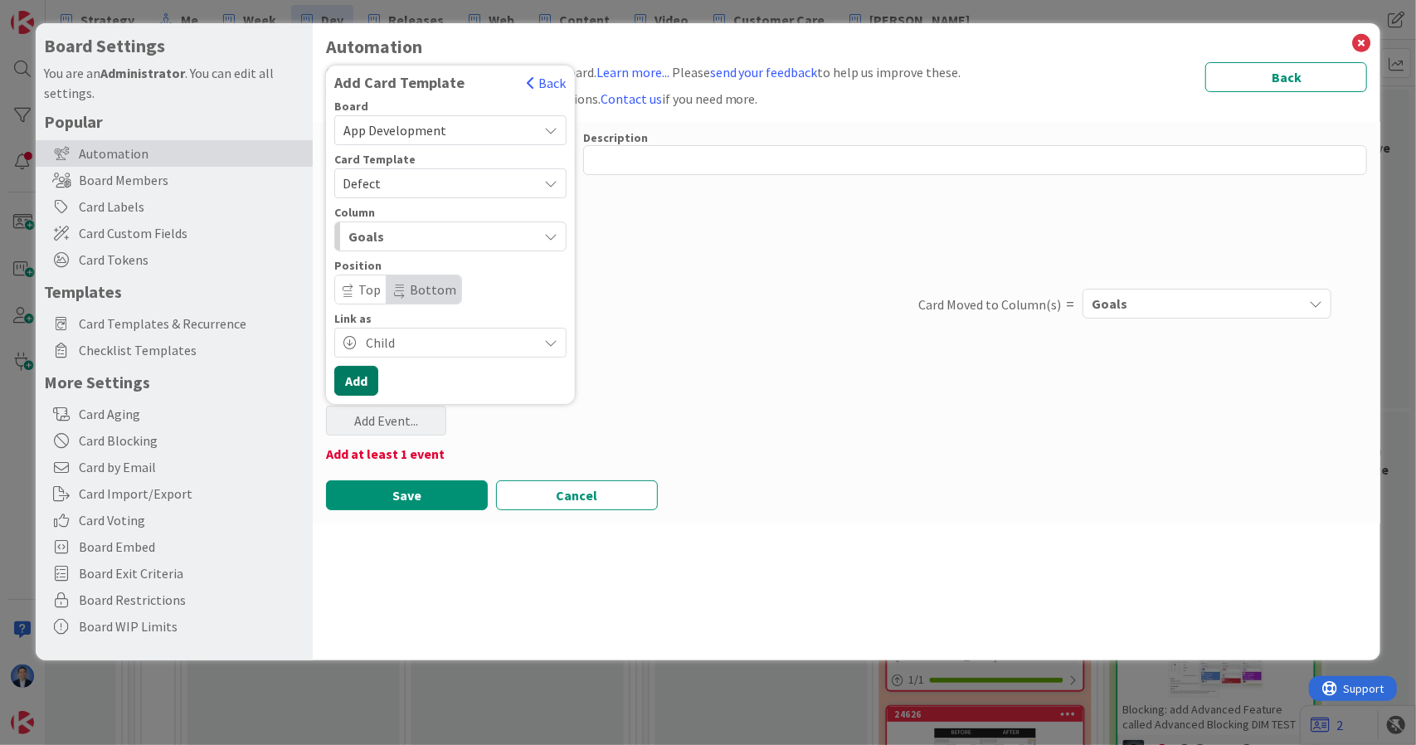
click at [350, 388] on button "Add" at bounding box center [356, 381] width 44 height 30
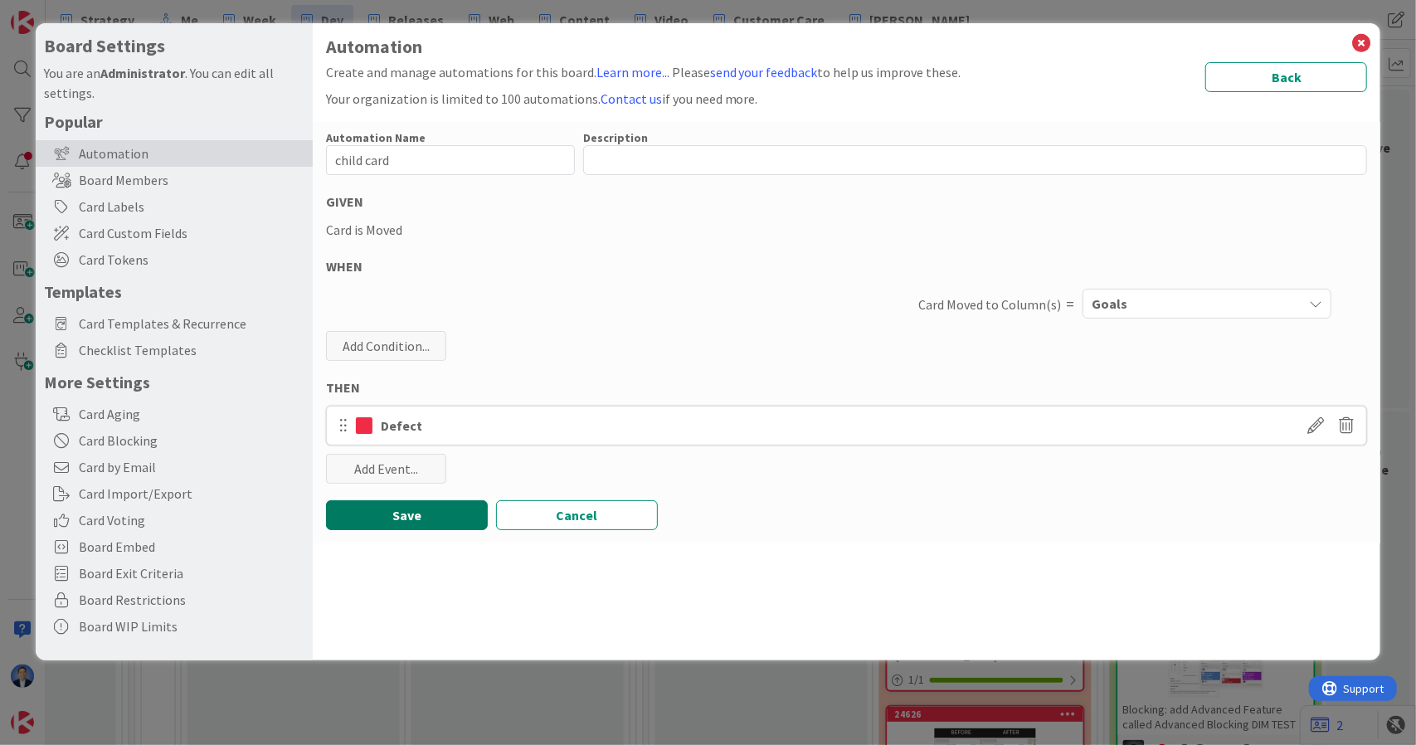
click at [396, 515] on button "Save" at bounding box center [407, 515] width 162 height 30
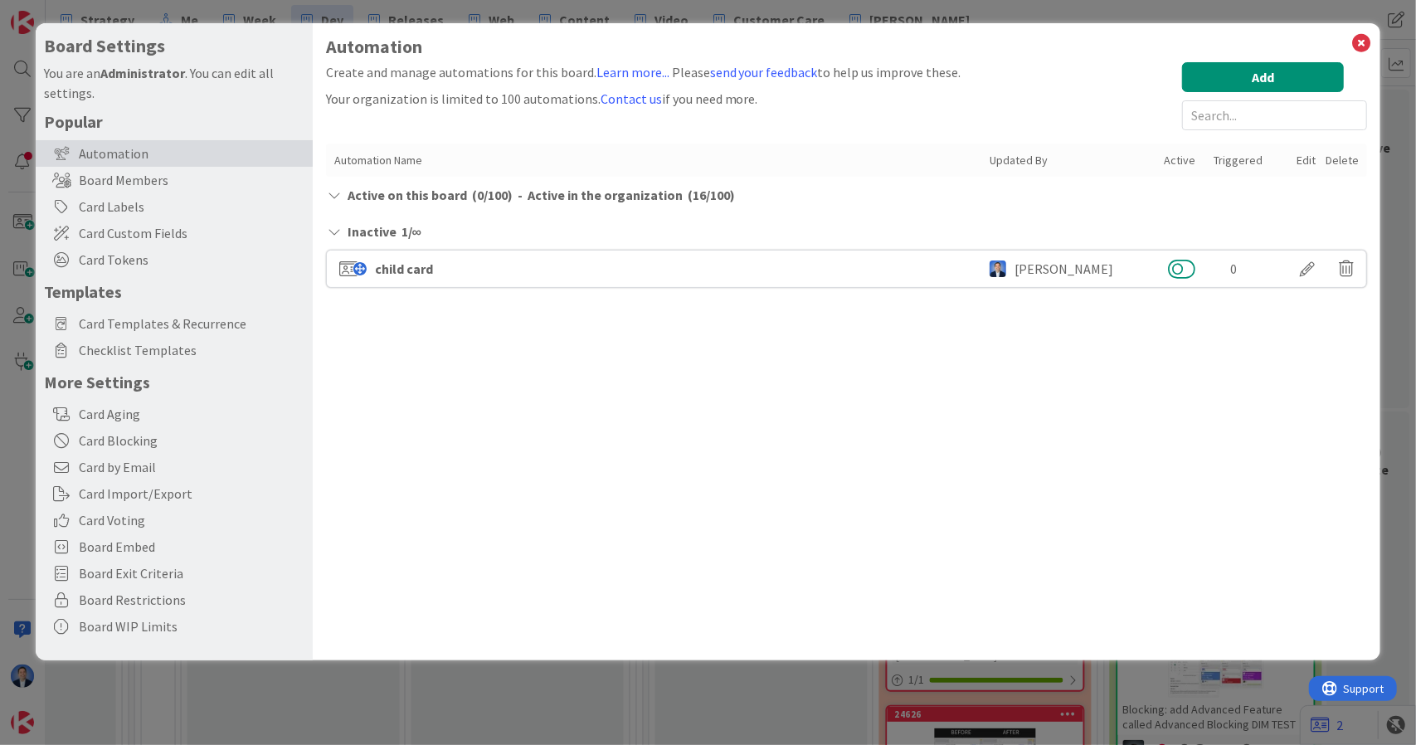
click at [1180, 264] on button at bounding box center [1181, 269] width 27 height 22
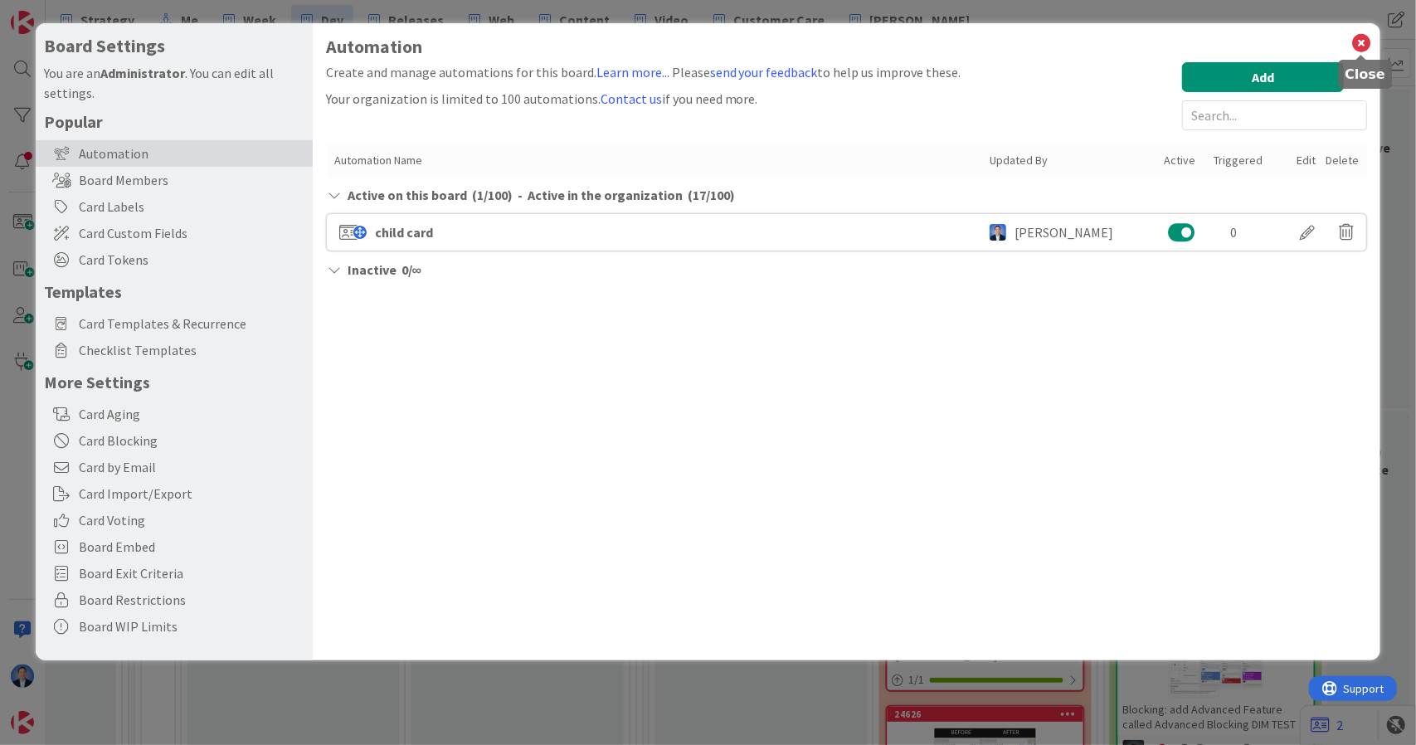
click at [1361, 48] on icon at bounding box center [1362, 43] width 22 height 23
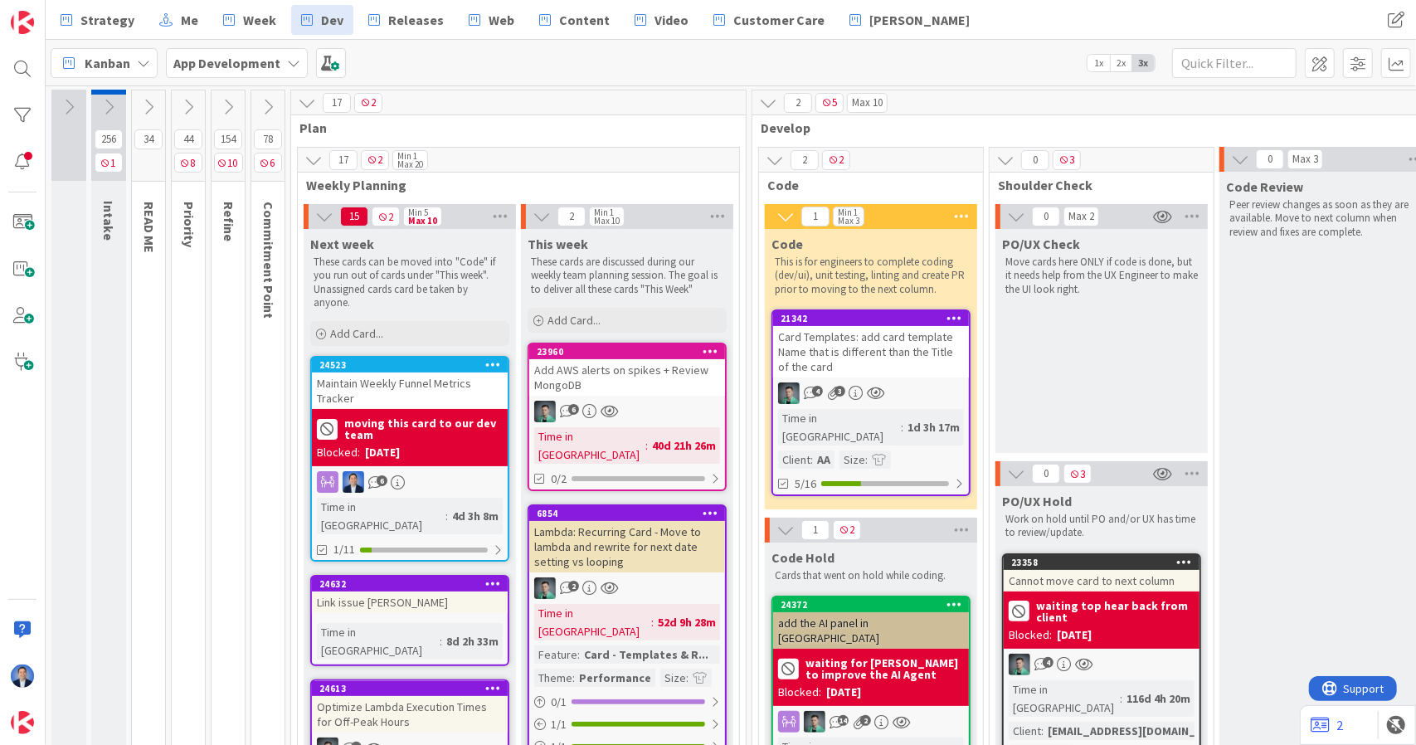
click at [151, 103] on icon at bounding box center [148, 107] width 18 height 18
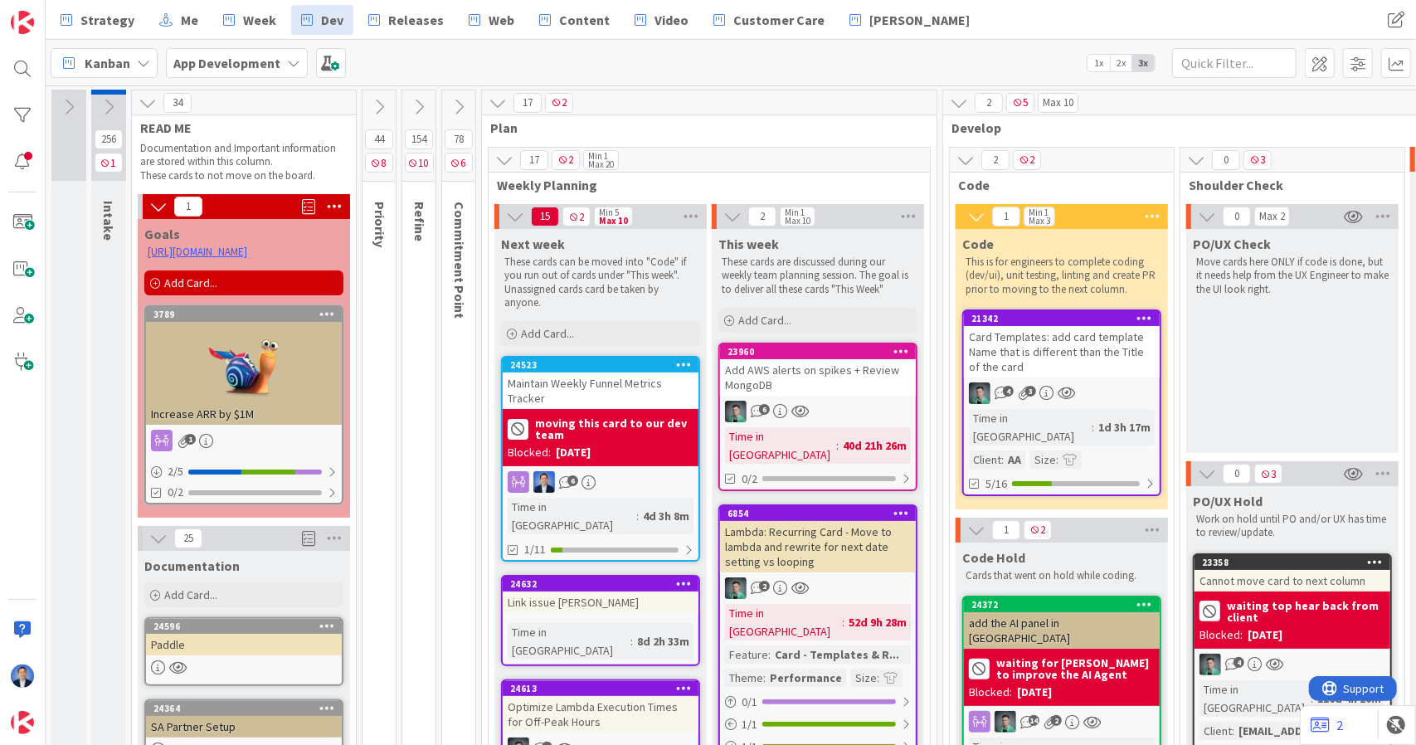
click at [110, 104] on icon at bounding box center [109, 107] width 18 height 18
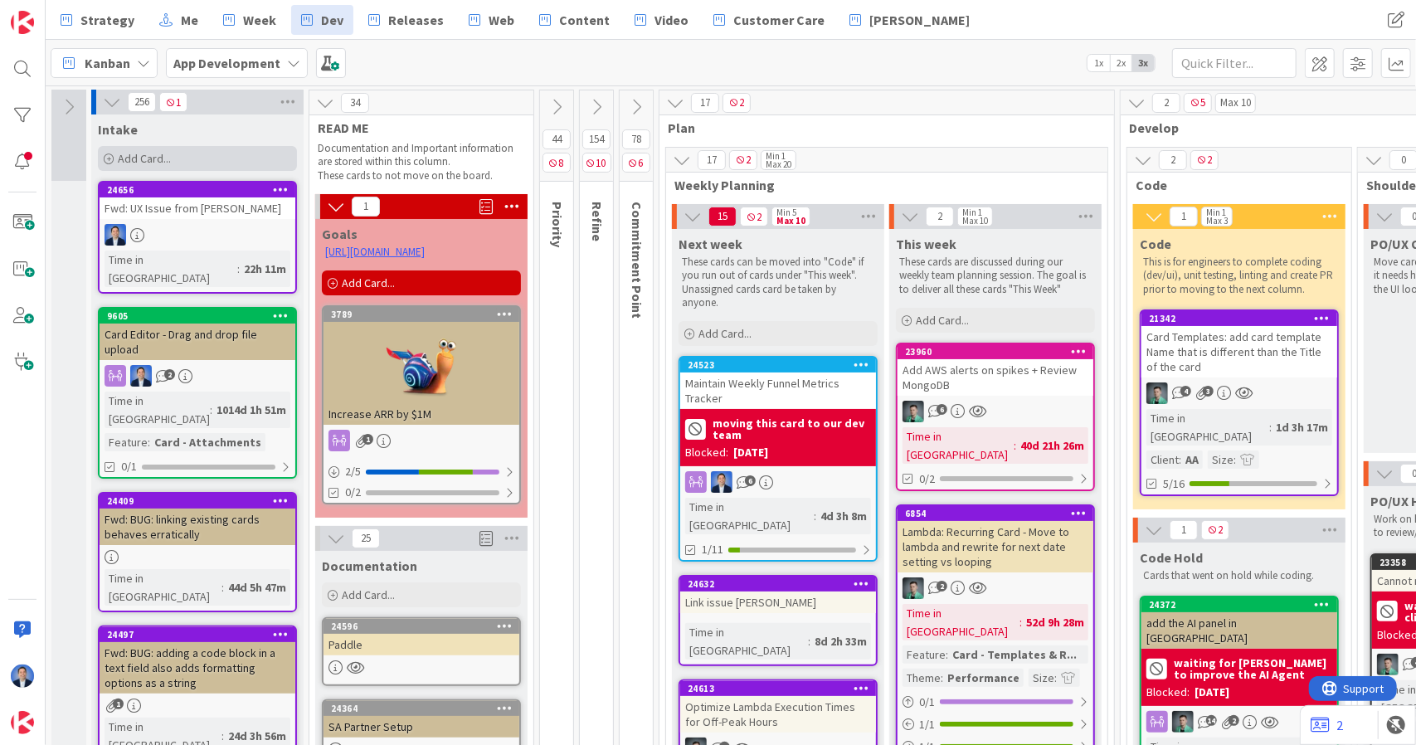
click at [163, 155] on span "Add Card..." at bounding box center [144, 158] width 53 height 15
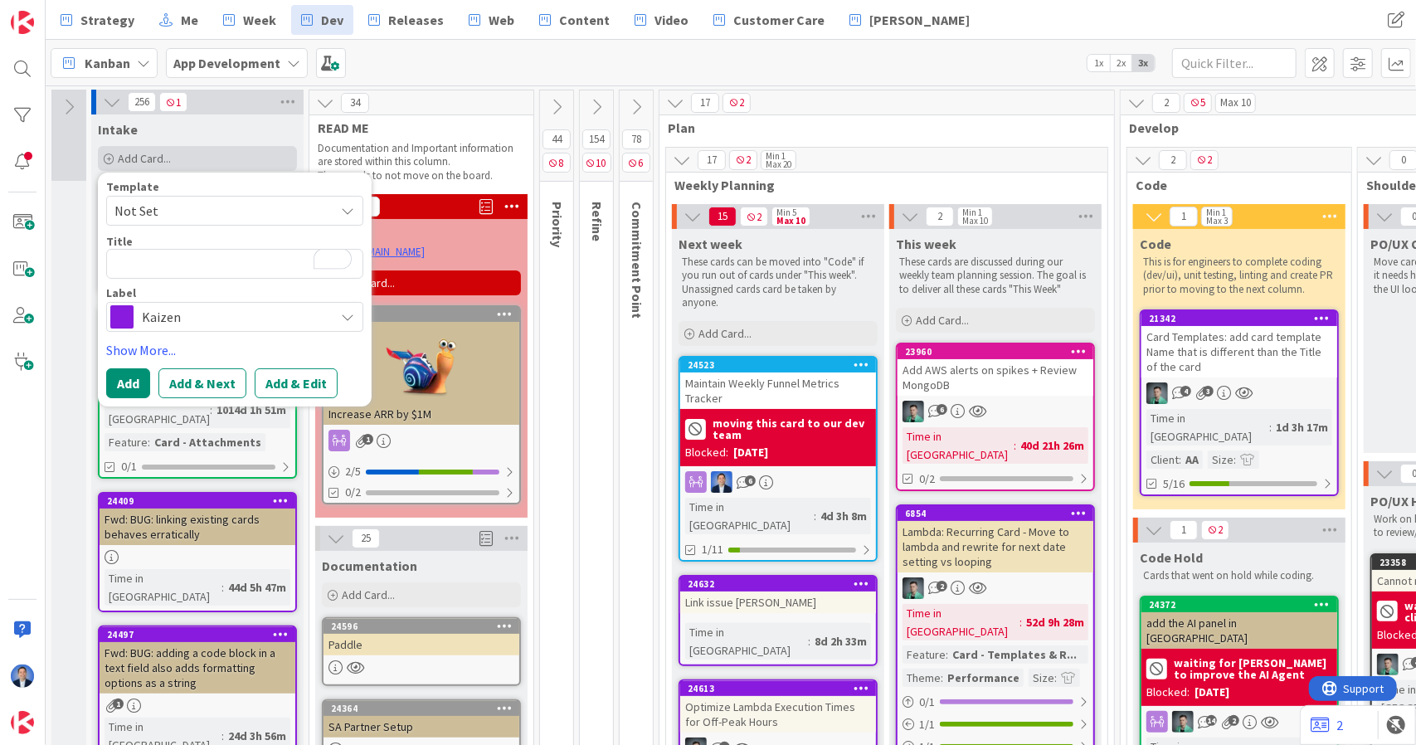
type textarea "x"
type textarea "c"
type textarea "x"
type textarea "ch"
type textarea "x"
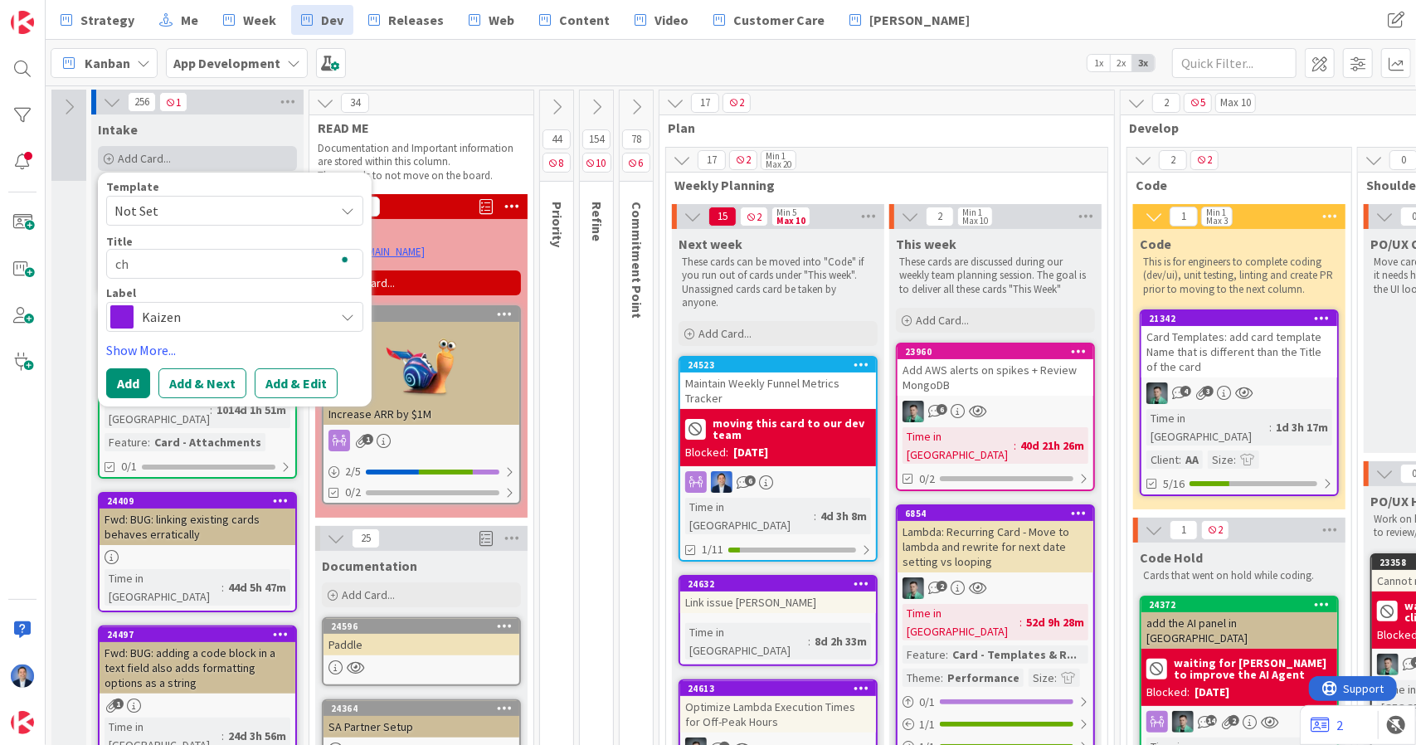
type textarea "chi"
type textarea "x"
type textarea "child"
type textarea "x"
type textarea "child"
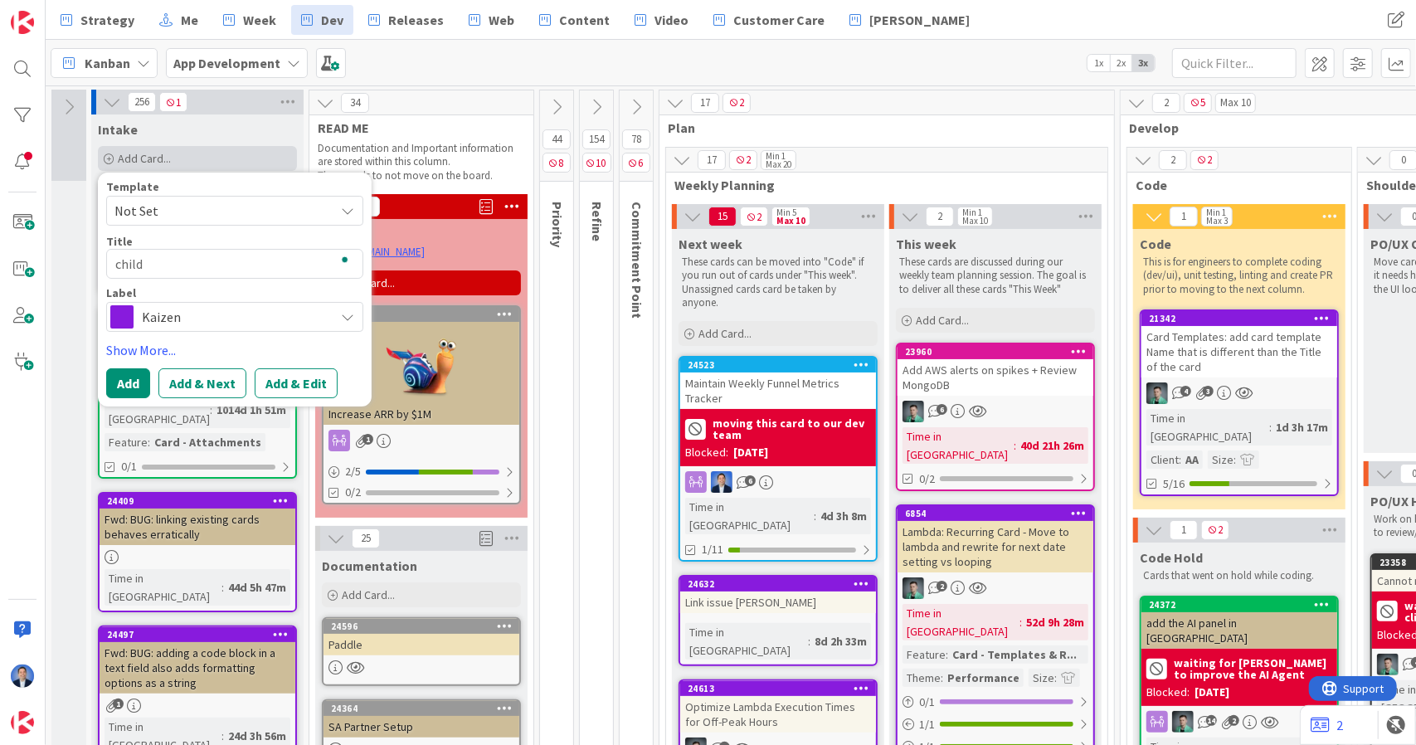
type textarea "x"
type textarea "child c"
type textarea "x"
type textarea "child ca"
type textarea "x"
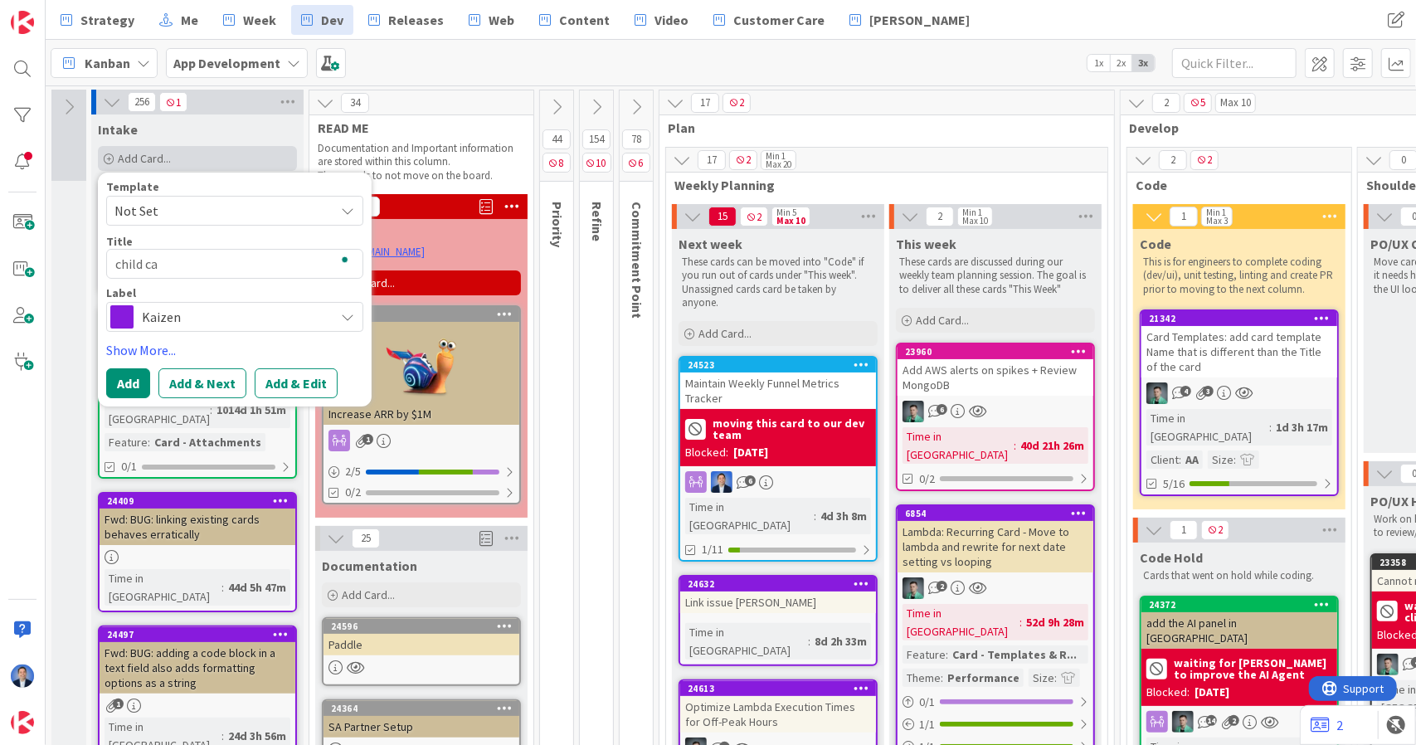
type textarea "child car"
type textarea "x"
type textarea "child card"
type textarea "x"
type textarea "child card"
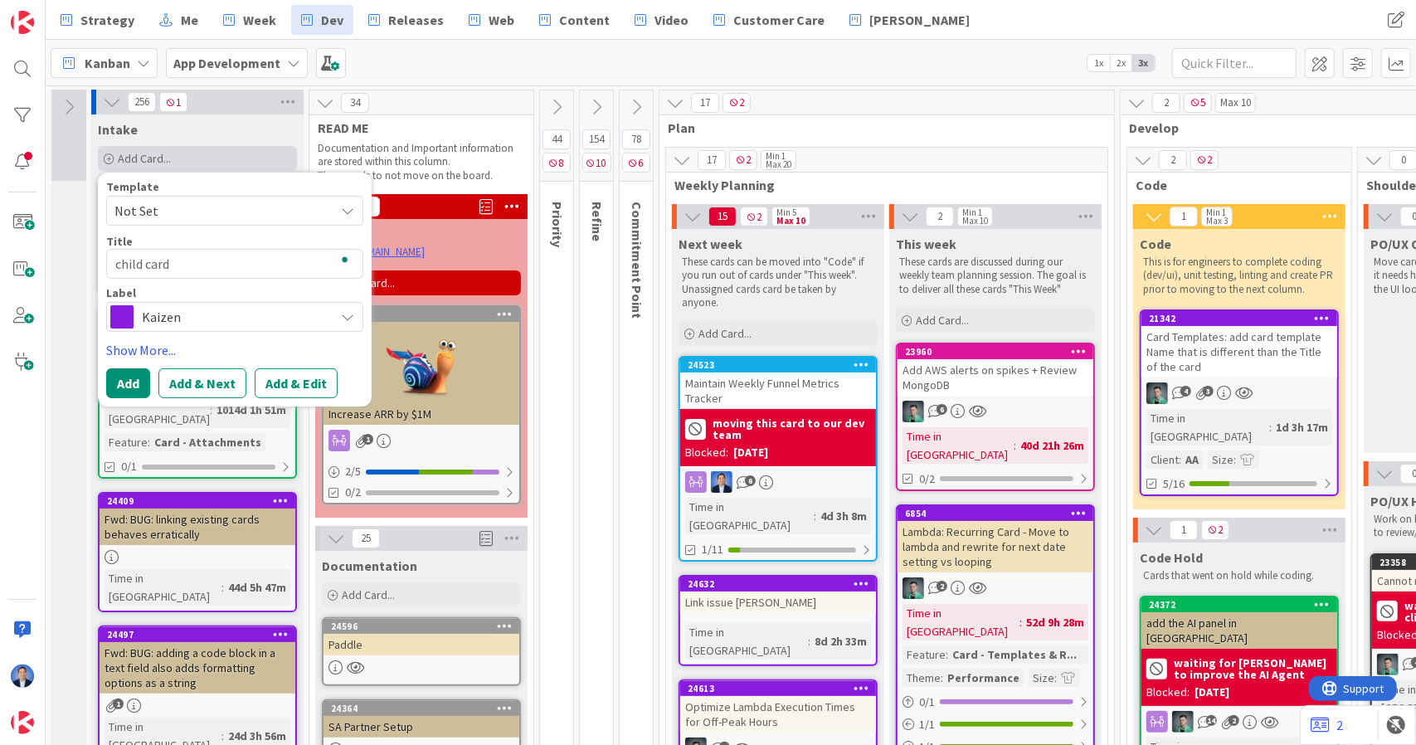
type textarea "x"
type textarea "child card a"
type textarea "x"
type textarea "child card at"
type textarea "x"
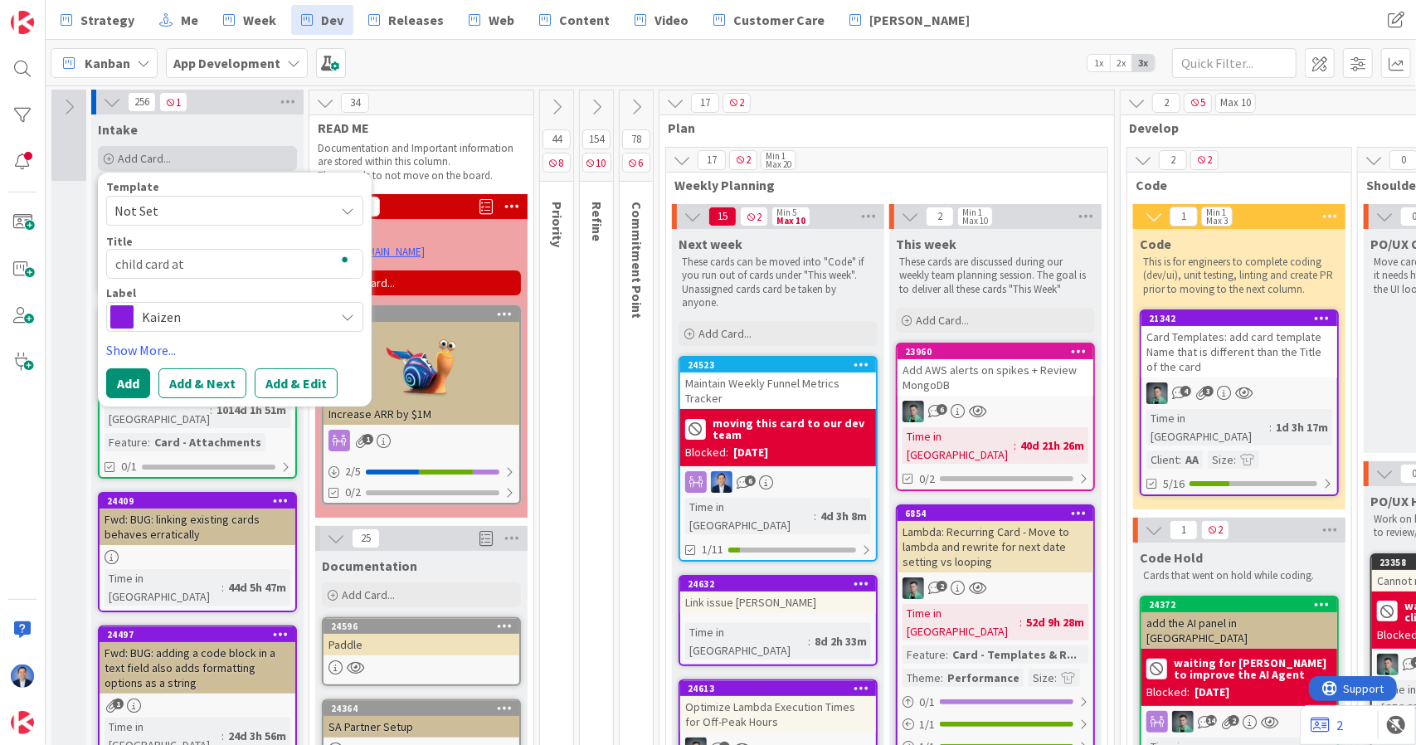
type textarea "child card atu"
type textarea "x"
type textarea "child card at"
type textarea "x"
type textarea "child card a"
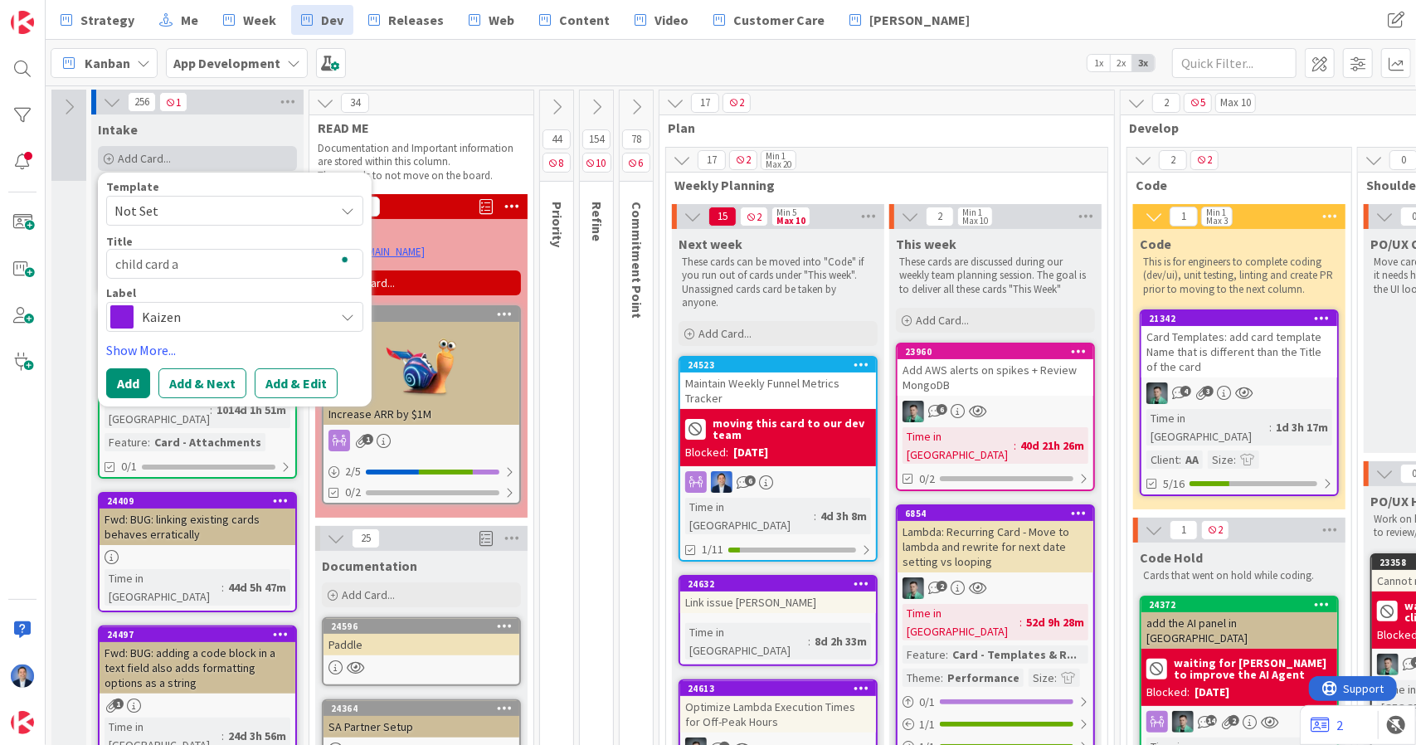
type textarea "x"
type textarea "child card au"
type textarea "x"
type textarea "child card aut"
type textarea "x"
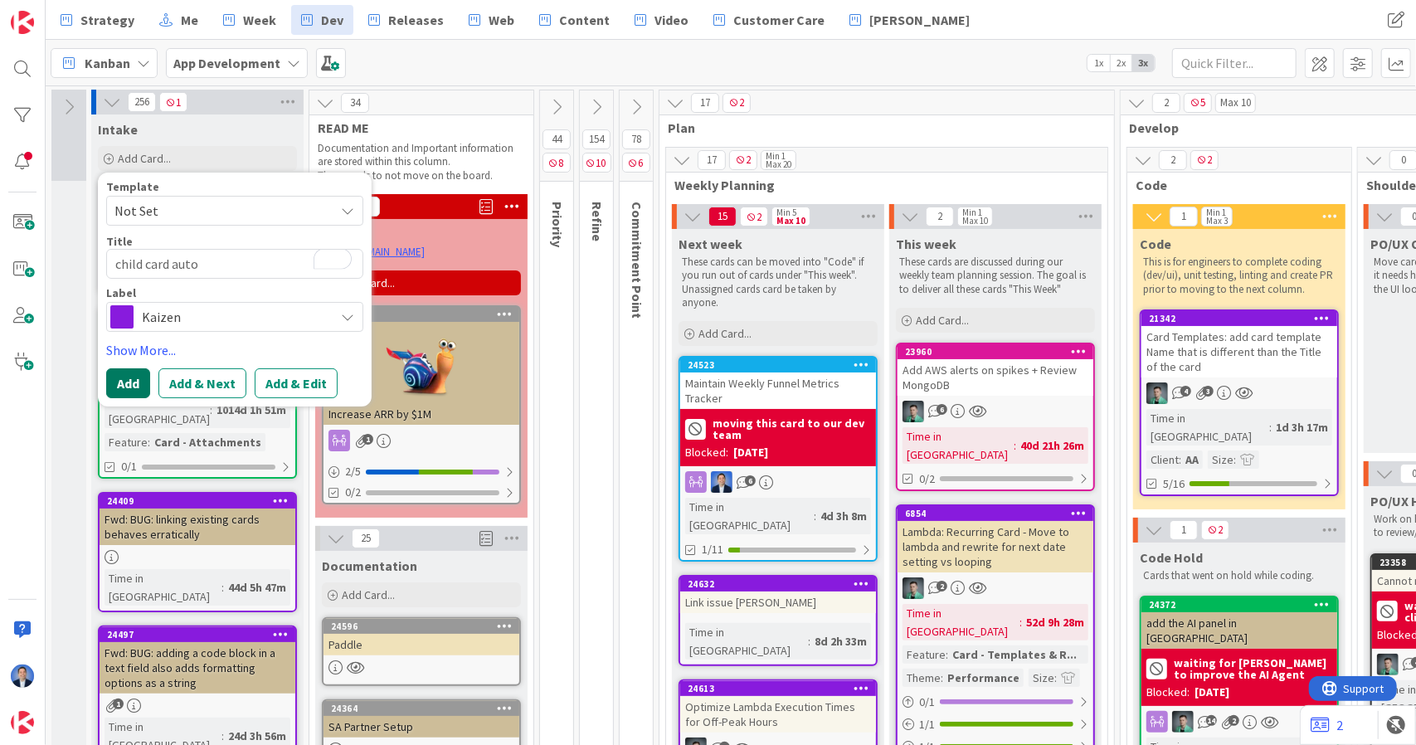
type textarea "child card auto"
click at [129, 378] on button "Add" at bounding box center [128, 383] width 44 height 30
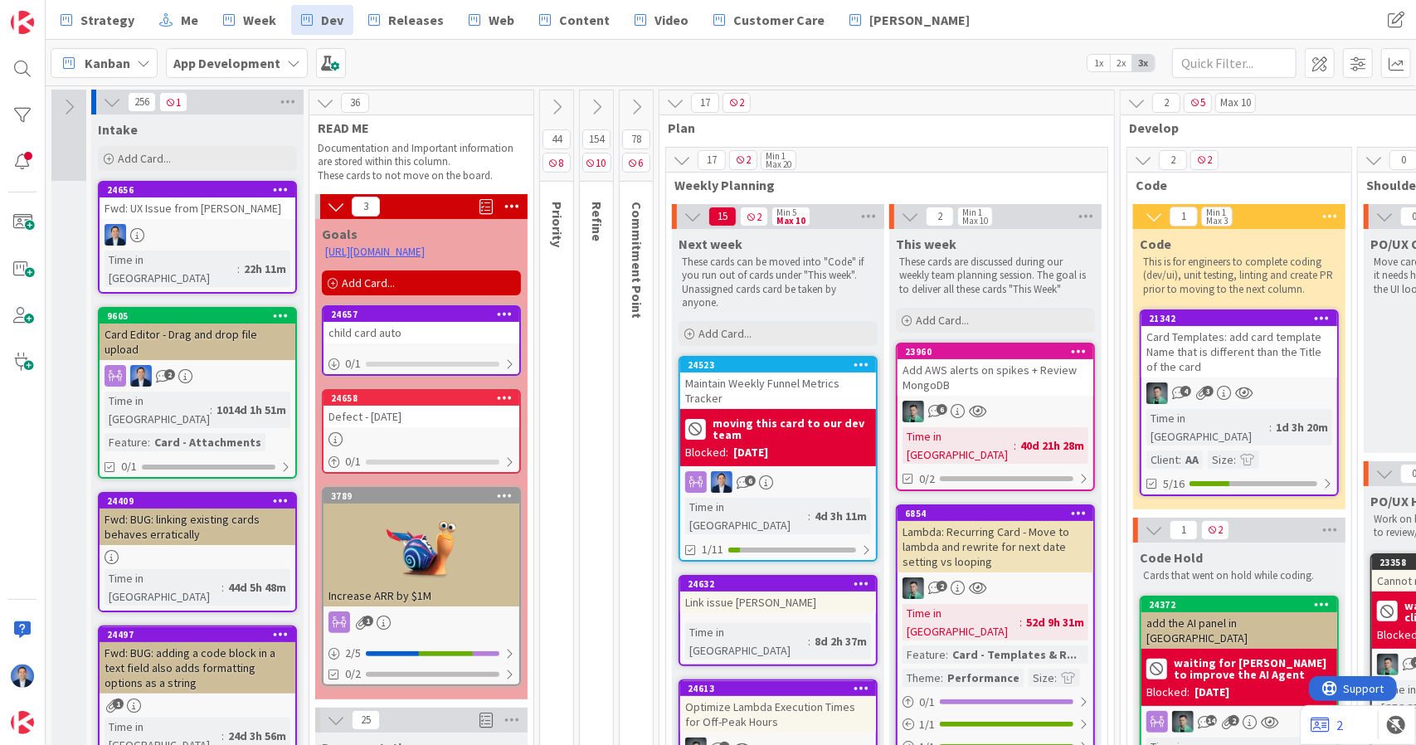
click at [468, 416] on div "Defect - 09/26/2025" at bounding box center [422, 417] width 196 height 22
